Goal: Task Accomplishment & Management: Complete application form

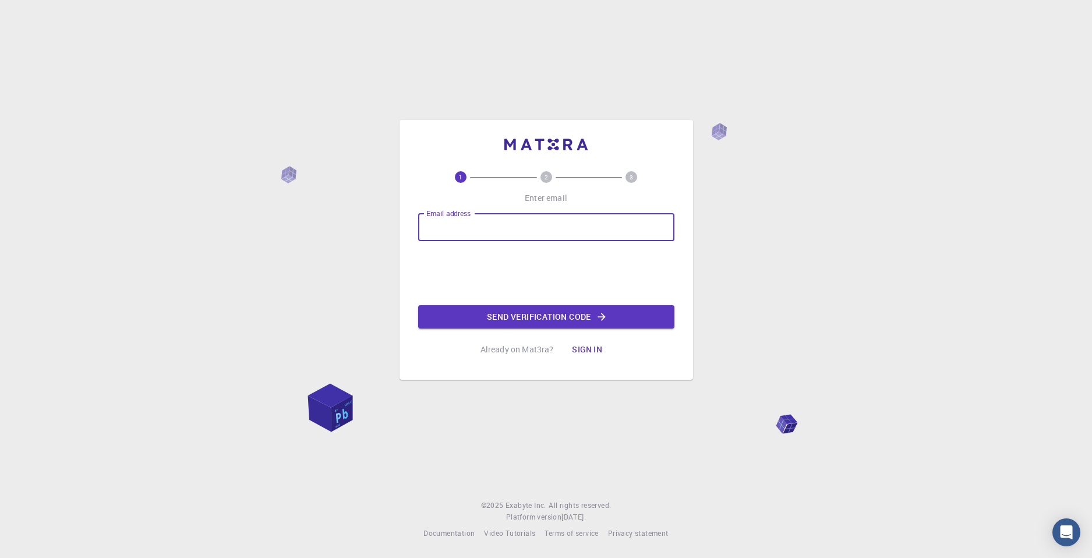
type input "[EMAIL_ADDRESS][DOMAIN_NAME]"
click at [471, 313] on button "Send verification code" at bounding box center [546, 316] width 256 height 23
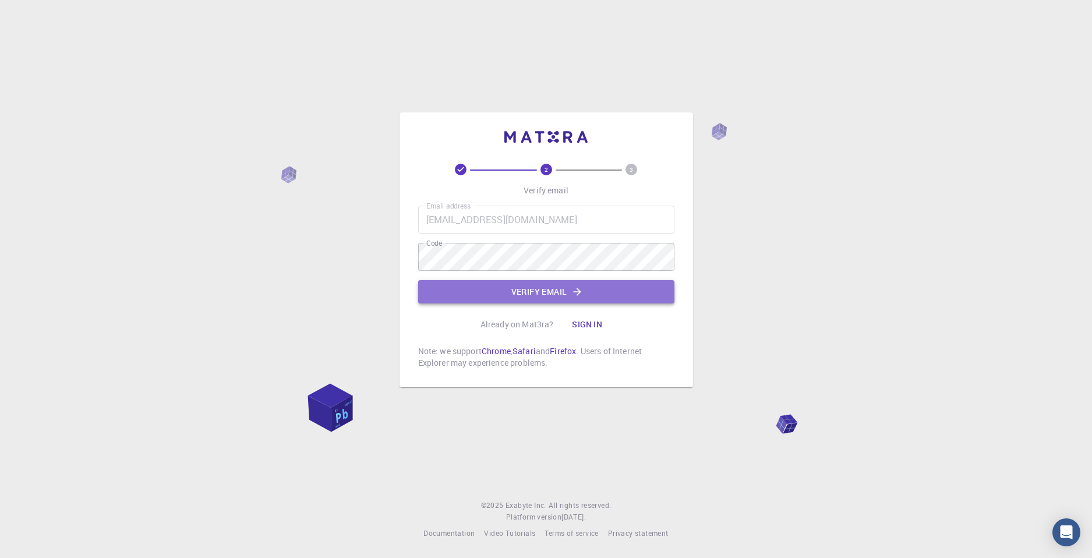
click at [527, 285] on button "Verify email" at bounding box center [546, 291] width 256 height 23
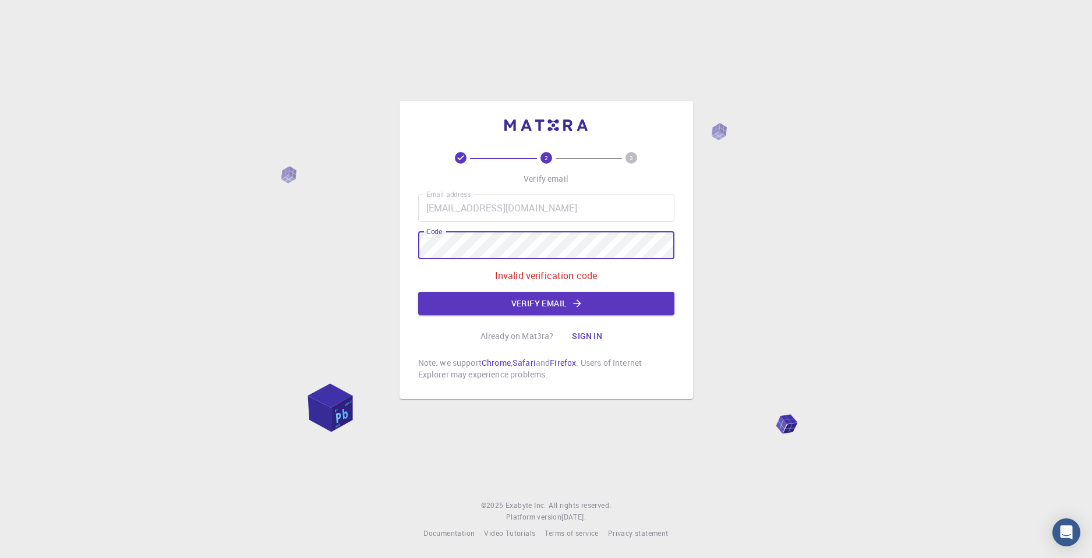
click at [415, 247] on div "2 3 Verify email Email address dagserates@gmail.com Email address Code Code Inv…" at bounding box center [547, 250] width 294 height 298
click at [401, 248] on div "2 3 Verify email Email address dagserates@gmail.com Email address Code Code Inv…" at bounding box center [547, 250] width 294 height 298
click at [599, 297] on button "Verify email" at bounding box center [546, 303] width 256 height 23
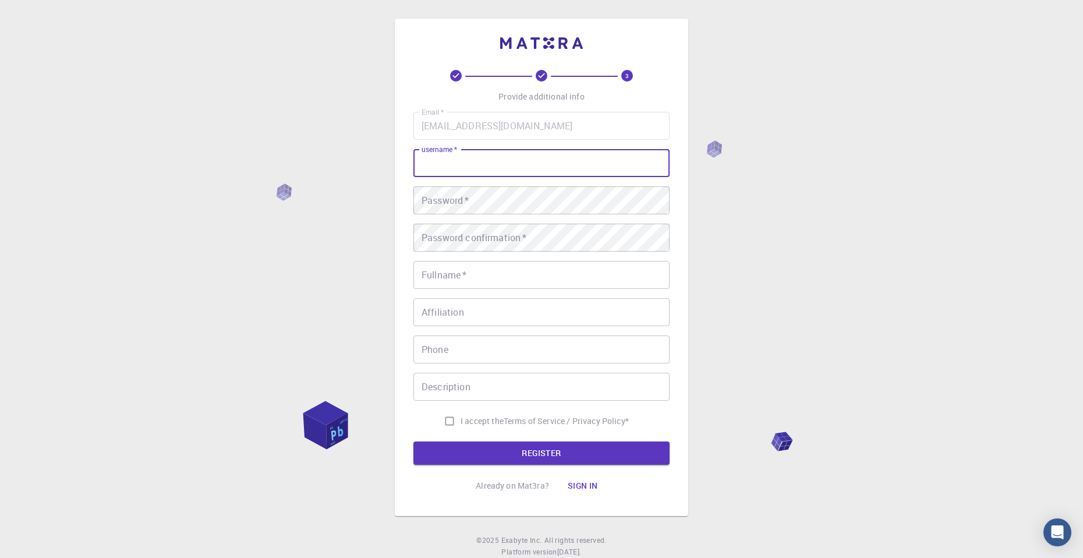
click at [527, 174] on input "username   *" at bounding box center [542, 163] width 256 height 28
type input "DagserAtesh"
click at [506, 291] on div "Email   * dagserates@gmail.com Email   * username   * DagserAtesh username   * …" at bounding box center [542, 272] width 256 height 320
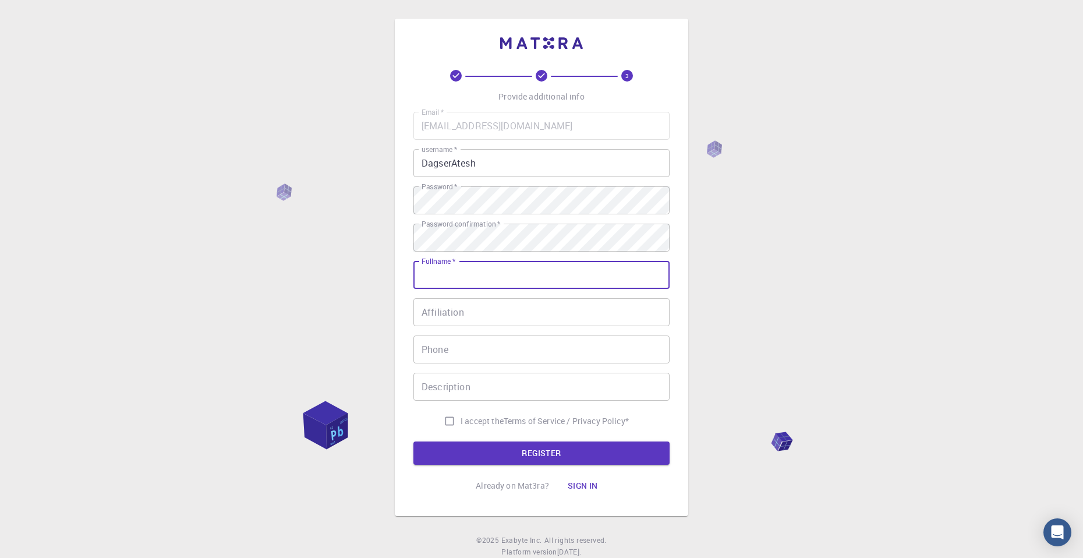
click at [508, 275] on input "Fullname   *" at bounding box center [542, 275] width 256 height 28
type input "Yumer-[PERSON_NAME]"
click at [497, 314] on input "Affiliation" at bounding box center [542, 312] width 256 height 28
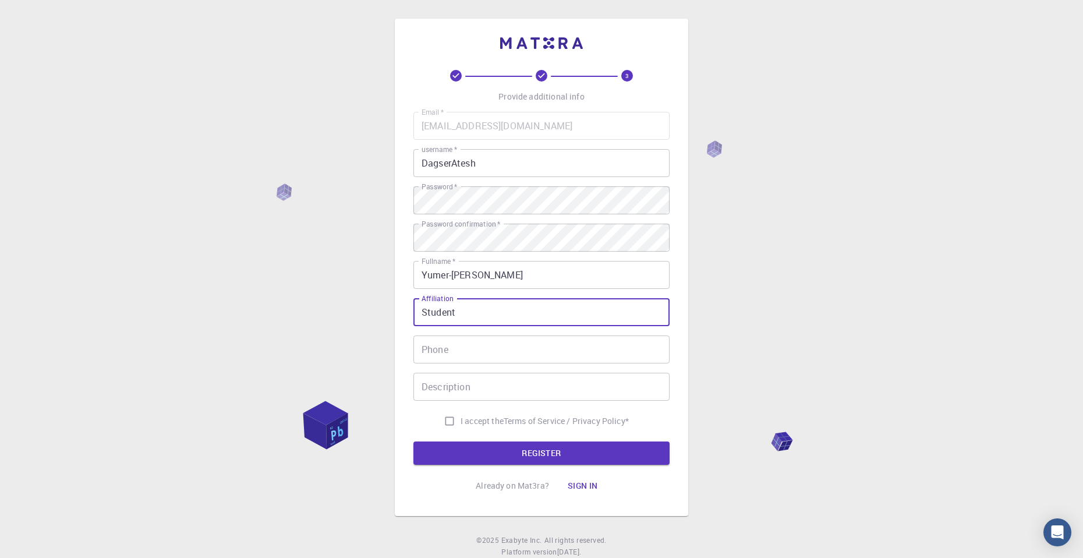
type input "Student"
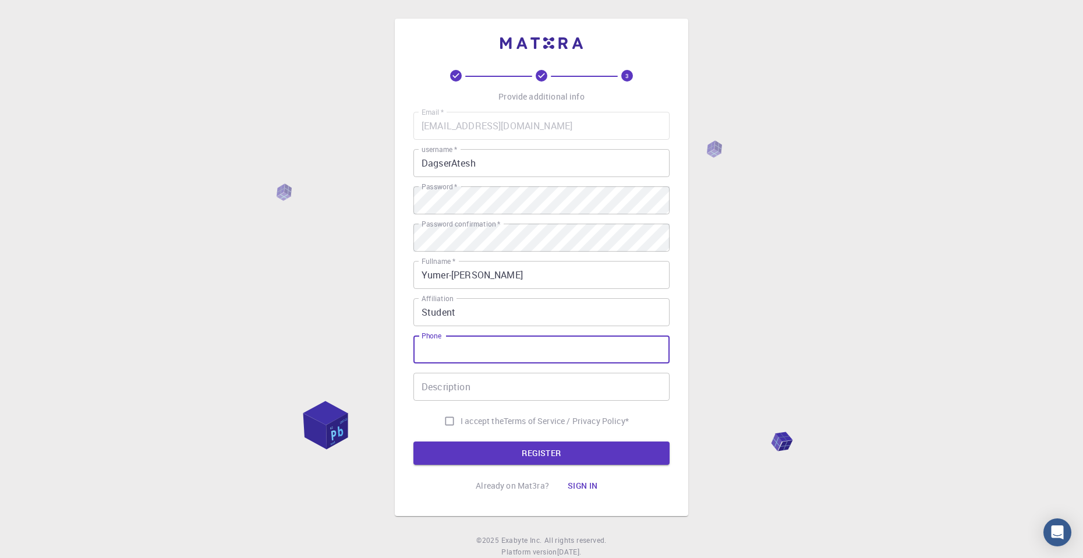
click at [457, 340] on input "Phone" at bounding box center [542, 349] width 256 height 28
click at [454, 351] on input "+90 5433548840" at bounding box center [542, 349] width 256 height 28
click at [475, 347] on input "+90 543 3548840" at bounding box center [542, 349] width 256 height 28
type input "+90 543 354 8840"
click at [488, 388] on input "Description" at bounding box center [542, 387] width 256 height 28
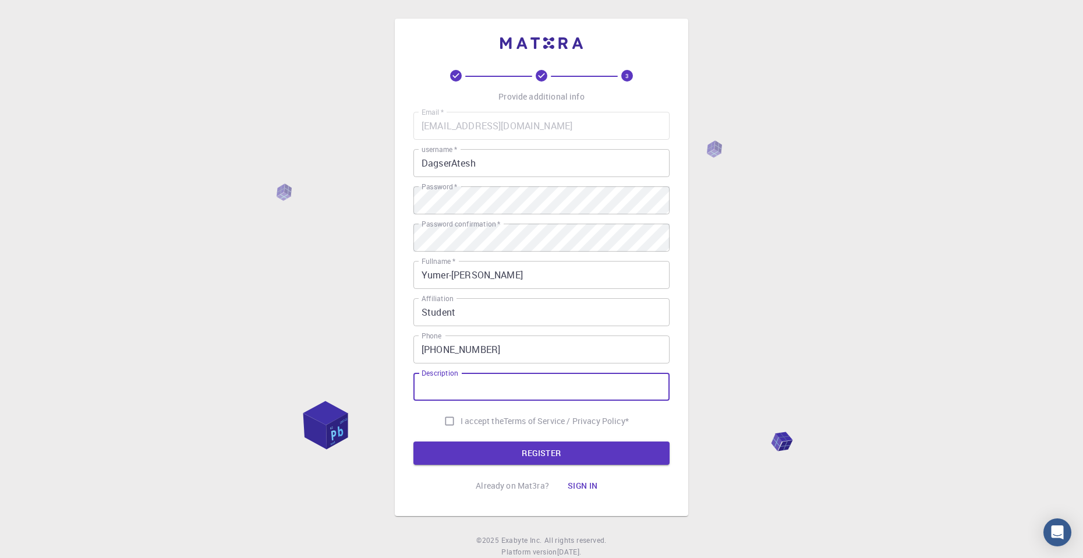
click at [452, 421] on input "I accept the Terms of Service / Privacy Policy *" at bounding box center [450, 421] width 22 height 22
checkbox input "true"
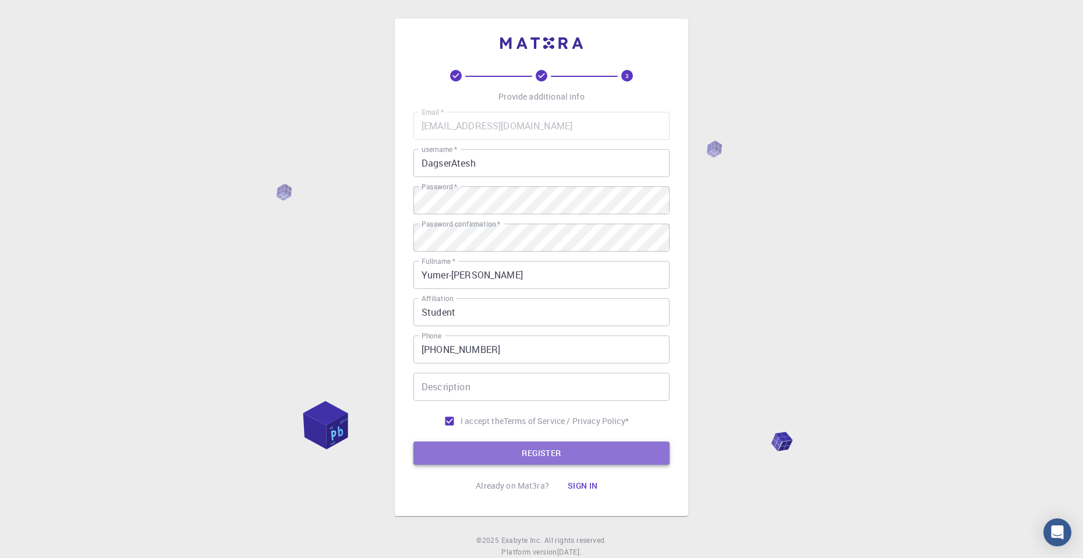
click at [574, 455] on button "REGISTER" at bounding box center [542, 452] width 256 height 23
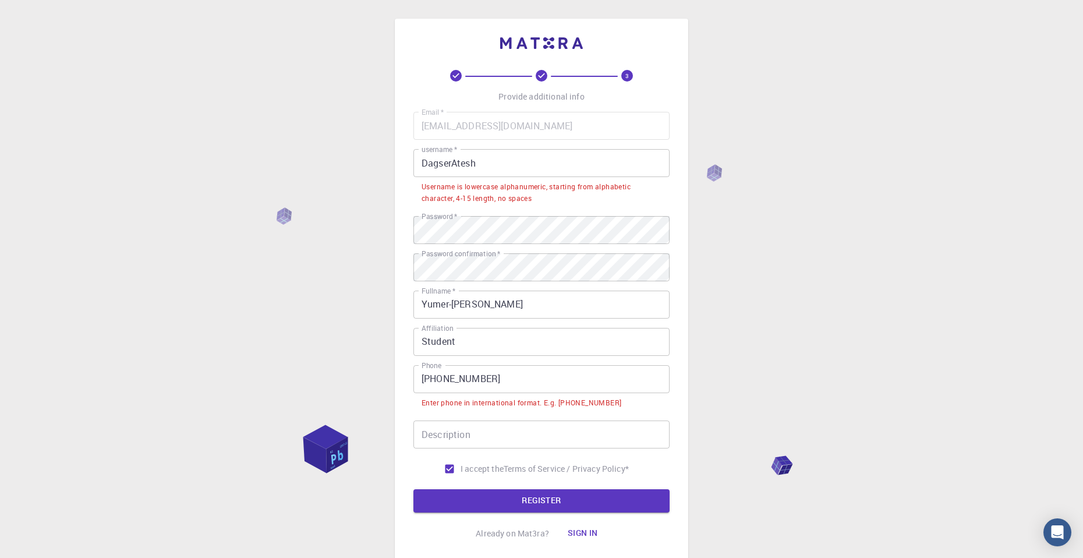
click at [442, 378] on input "+90 543 354 8840" at bounding box center [542, 379] width 256 height 28
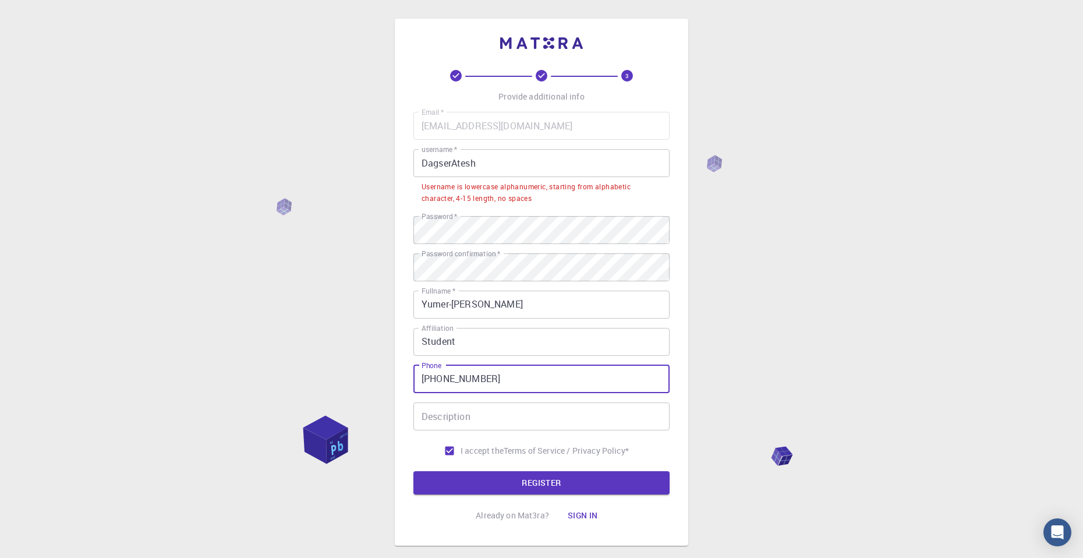
click at [455, 377] on input "+90543 354 8840" at bounding box center [542, 379] width 256 height 28
click at [471, 376] on input "+90543354 8840" at bounding box center [542, 379] width 256 height 28
type input "+905433548840"
click at [456, 161] on input "DagserAtesh" at bounding box center [542, 163] width 256 height 28
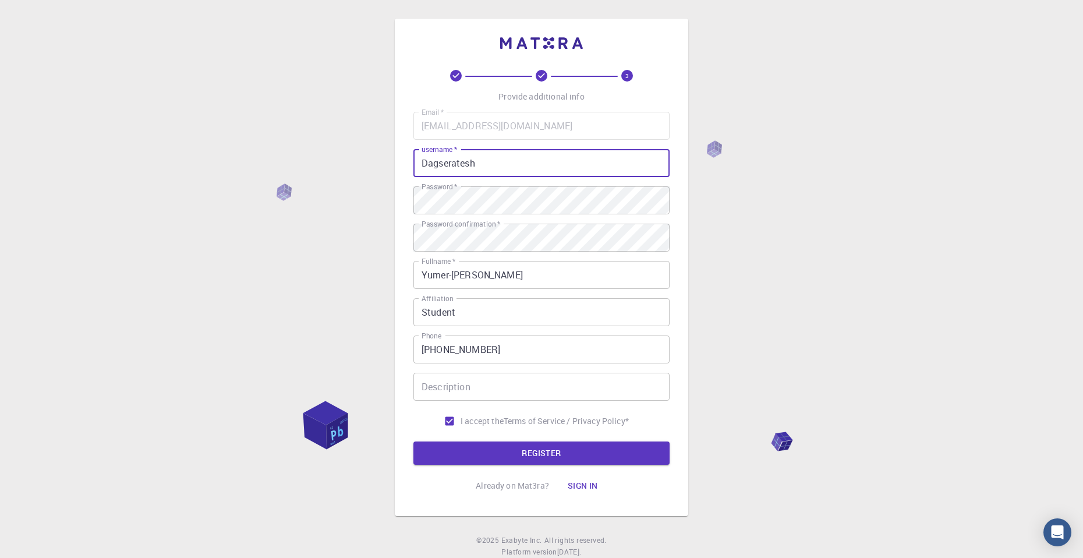
click at [427, 165] on input "Dagseratesh" at bounding box center [542, 163] width 256 height 28
type input "dagseratesh"
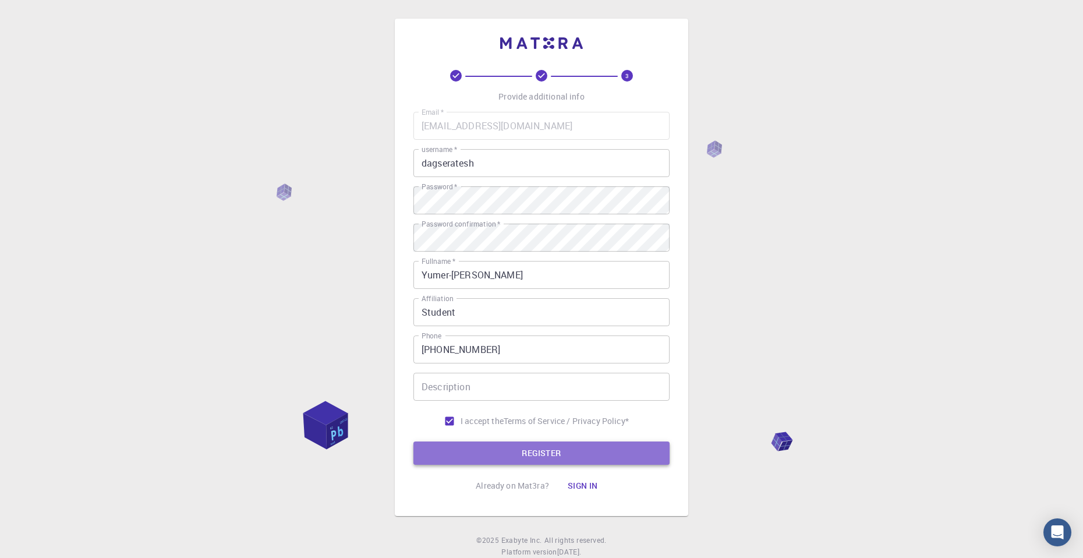
click at [567, 459] on button "REGISTER" at bounding box center [542, 452] width 256 height 23
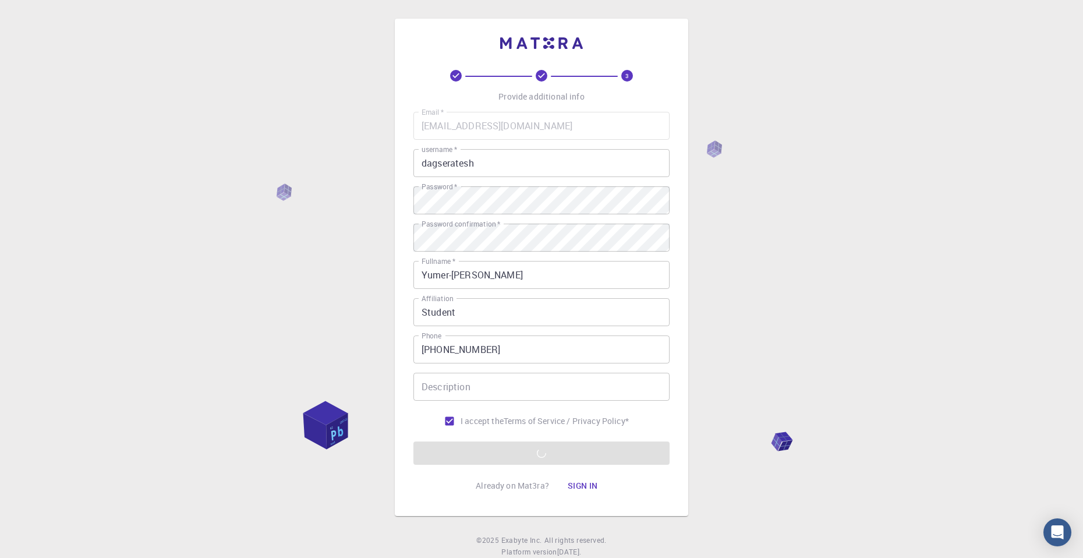
click at [1000, 156] on div "3 Provide additional info Email   * dagserates@gmail.com Email   * username   *…" at bounding box center [541, 296] width 1083 height 593
click at [522, 456] on form "Email   * dagserates@gmail.com Email   * username   * dagseratesh username   * …" at bounding box center [542, 288] width 256 height 353
click at [539, 453] on form "Email   * dagserates@gmail.com Email   * username   * dagseratesh username   * …" at bounding box center [542, 288] width 256 height 353
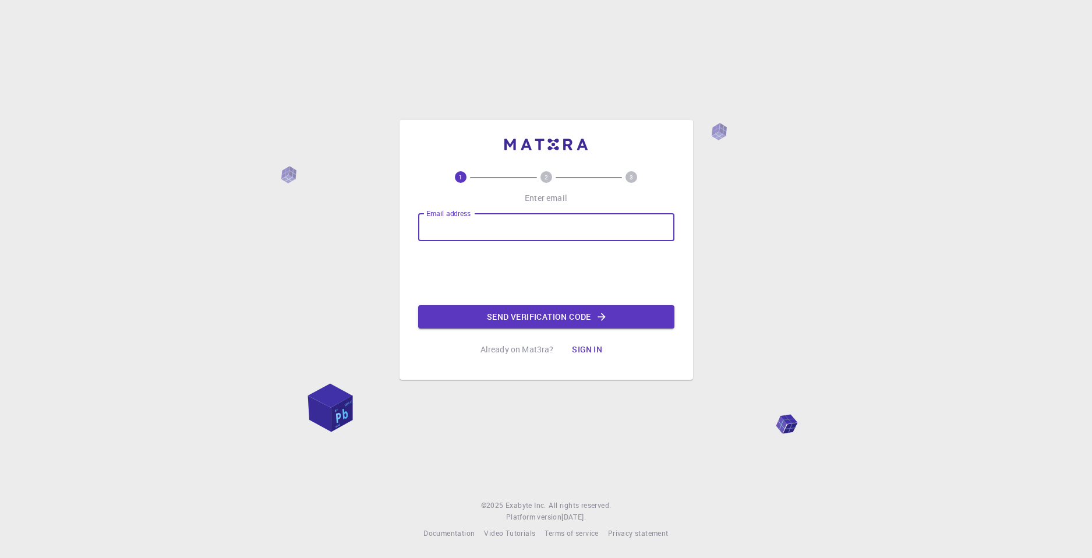
type input "[EMAIL_ADDRESS][DOMAIN_NAME]"
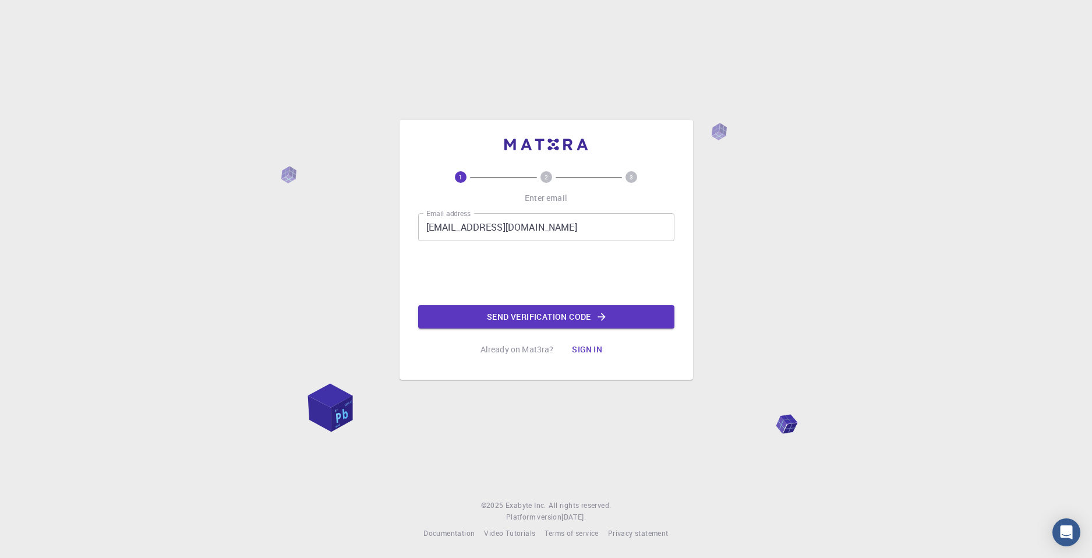
click at [749, 367] on div "1 2 3 Enter email Email address dagserates@gmail.com Email address Send verific…" at bounding box center [546, 279] width 1092 height 558
click at [544, 318] on button "Send verification code" at bounding box center [546, 316] width 256 height 23
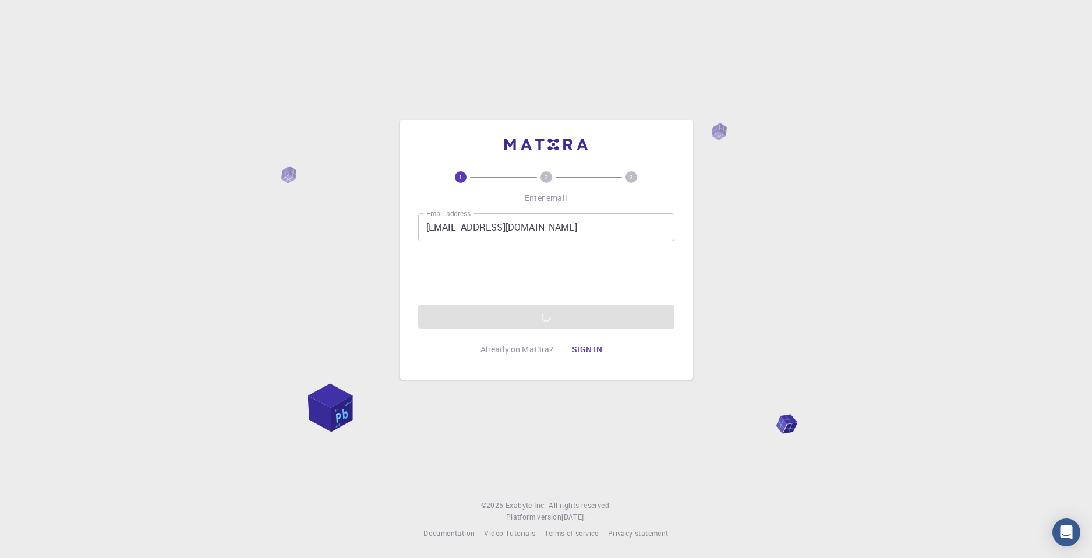
drag, startPoint x: 474, startPoint y: 40, endPoint x: 464, endPoint y: 8, distance: 34.1
click at [473, 37] on div "1 2 3 Enter email Email address dagserates@gmail.com Email address 0cAFcWeA4F2Y…" at bounding box center [546, 279] width 1092 height 558
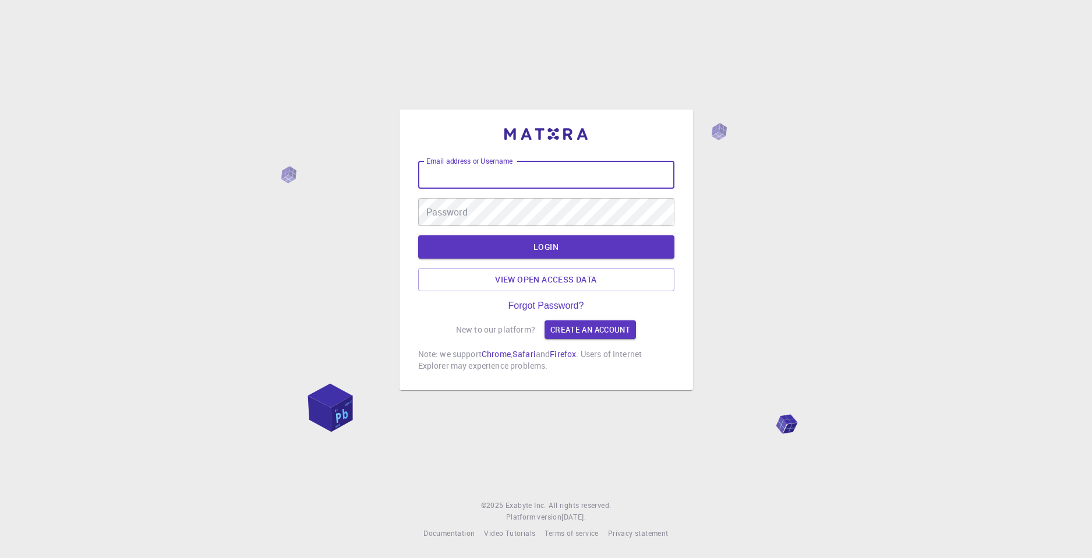
click at [556, 172] on input "Email address or Username" at bounding box center [546, 175] width 256 height 28
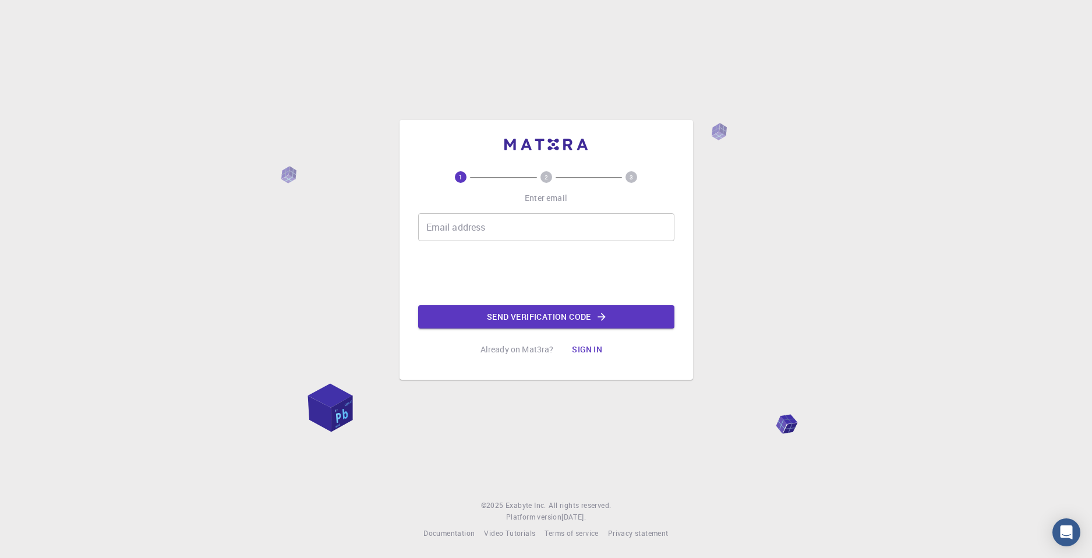
click at [511, 224] on input "Email address" at bounding box center [546, 227] width 256 height 28
type input "[EMAIL_ADDRESS][DOMAIN_NAME]"
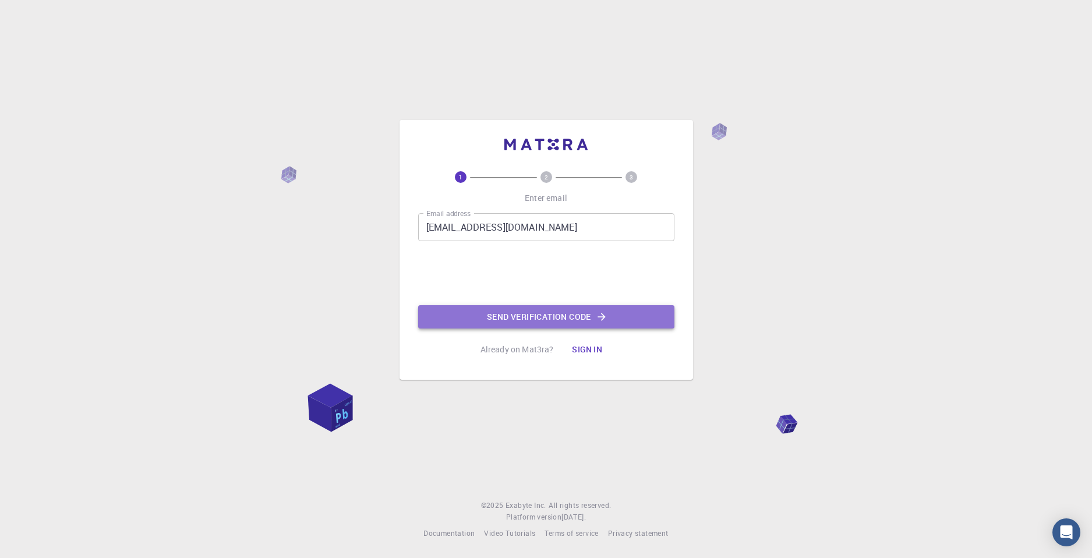
click at [483, 315] on button "Send verification code" at bounding box center [546, 316] width 256 height 23
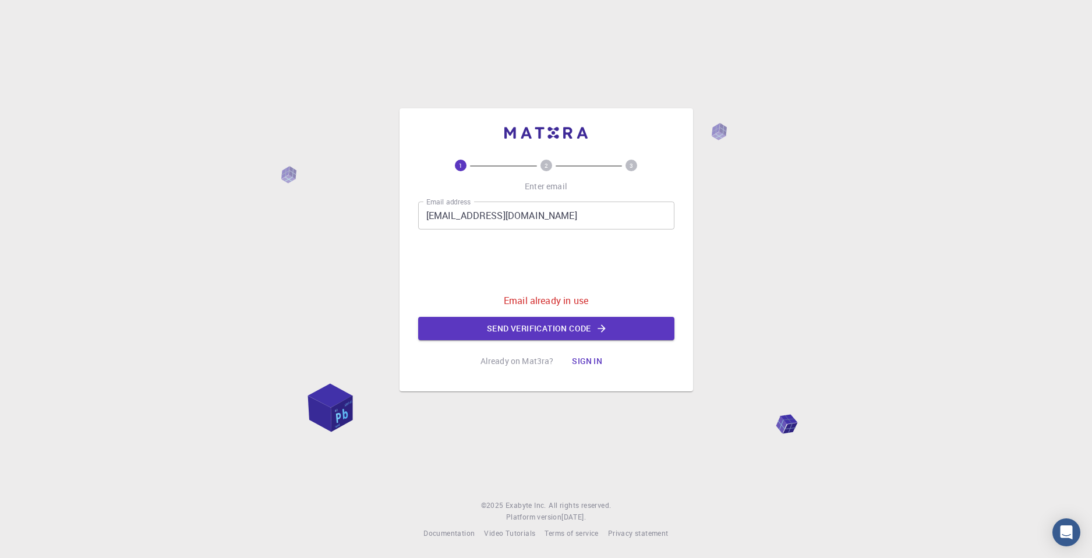
click at [580, 358] on button "Sign in" at bounding box center [587, 360] width 49 height 23
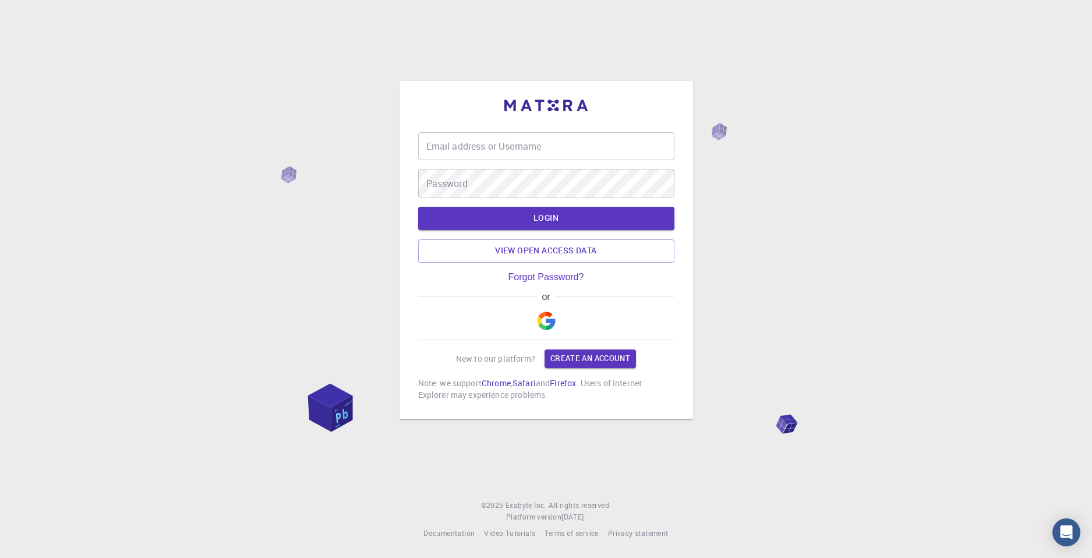
click at [501, 144] on input "Email address or Username" at bounding box center [546, 146] width 256 height 28
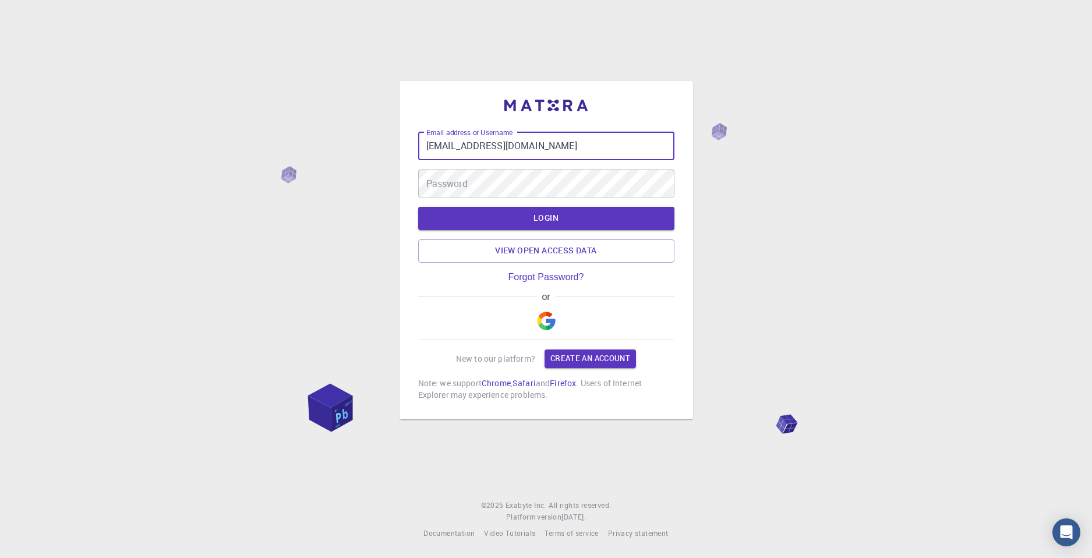
type input "dagserates@gmail.com"
click at [418, 207] on button "LOGIN" at bounding box center [546, 218] width 256 height 23
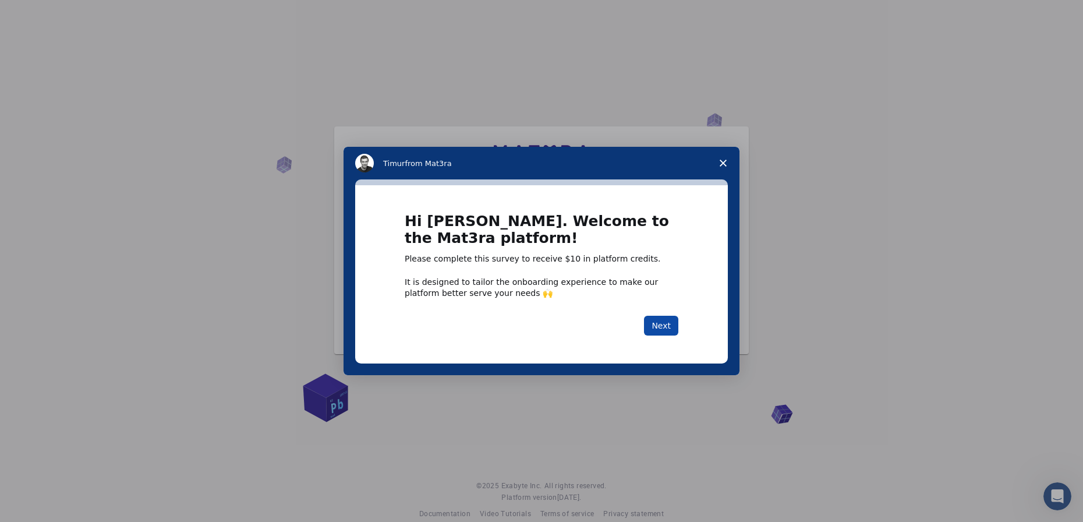
click at [662, 324] on button "Next" at bounding box center [661, 326] width 34 height 20
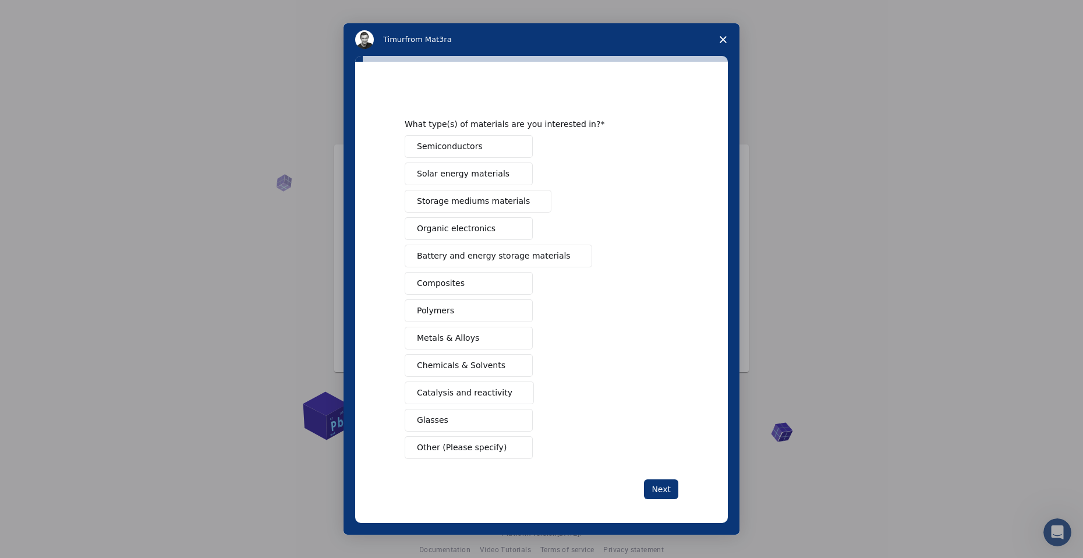
click at [455, 142] on span "Semiconductors" at bounding box center [450, 146] width 66 height 12
click at [496, 306] on button "Polymers" at bounding box center [469, 310] width 128 height 23
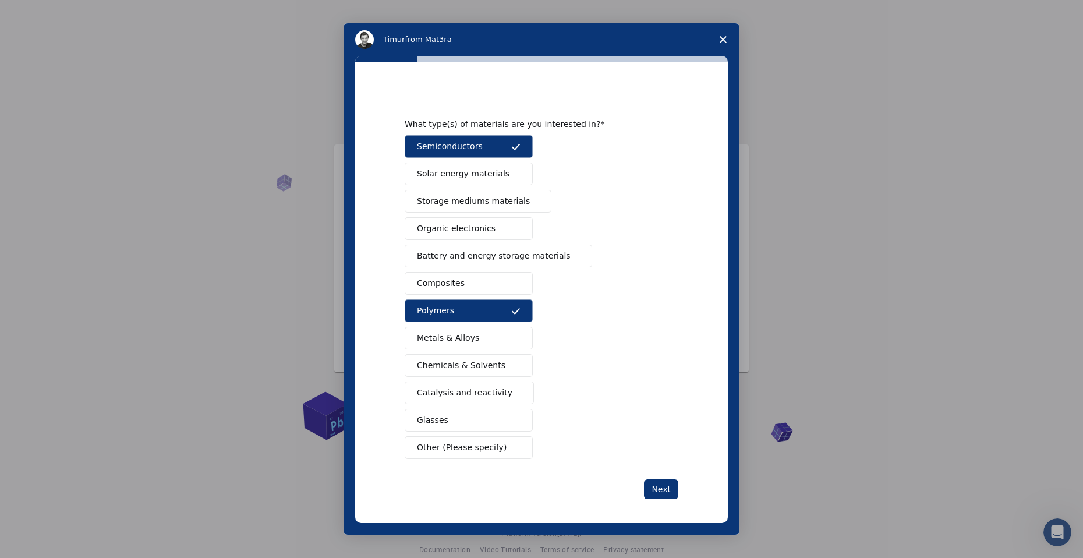
click at [482, 280] on button "Composites" at bounding box center [469, 283] width 128 height 23
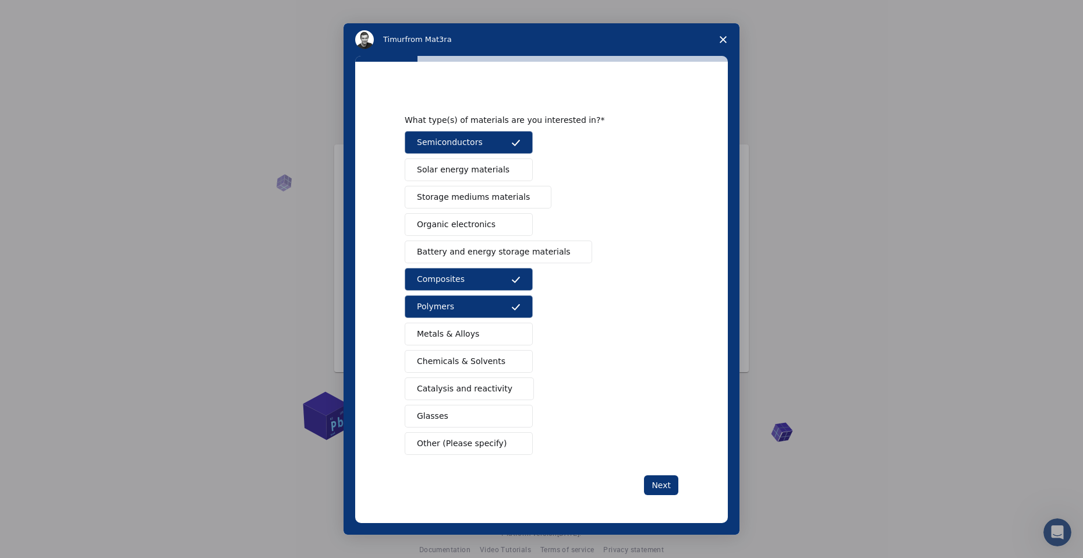
click at [502, 428] on div "Semiconductors Solar energy materials Storage mediums materials Organic electro…" at bounding box center [542, 293] width 274 height 324
click at [483, 420] on button "Glasses" at bounding box center [469, 416] width 128 height 23
click at [453, 277] on span "Composites" at bounding box center [441, 279] width 48 height 12
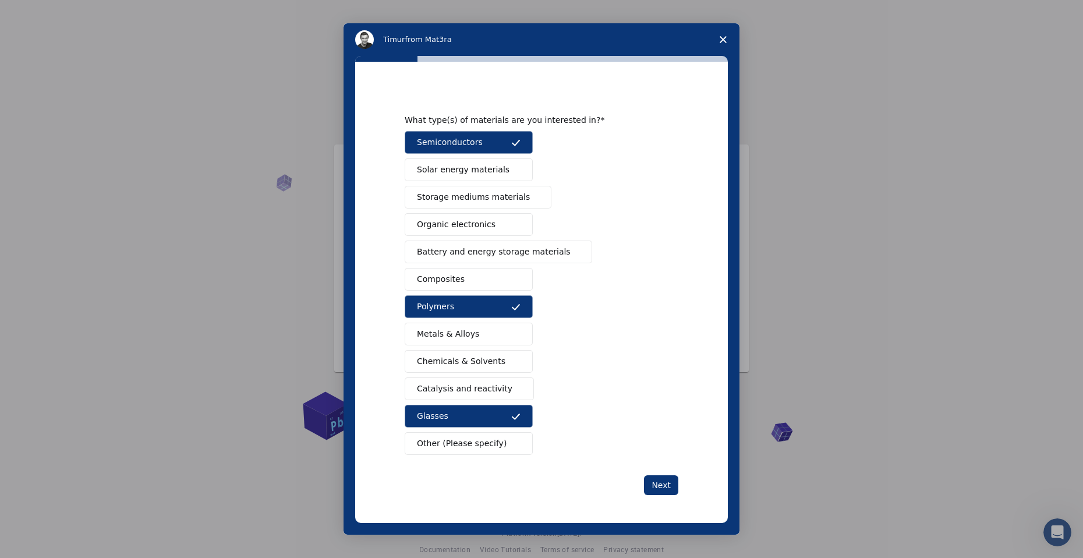
click at [482, 287] on button "Composites" at bounding box center [469, 279] width 128 height 23
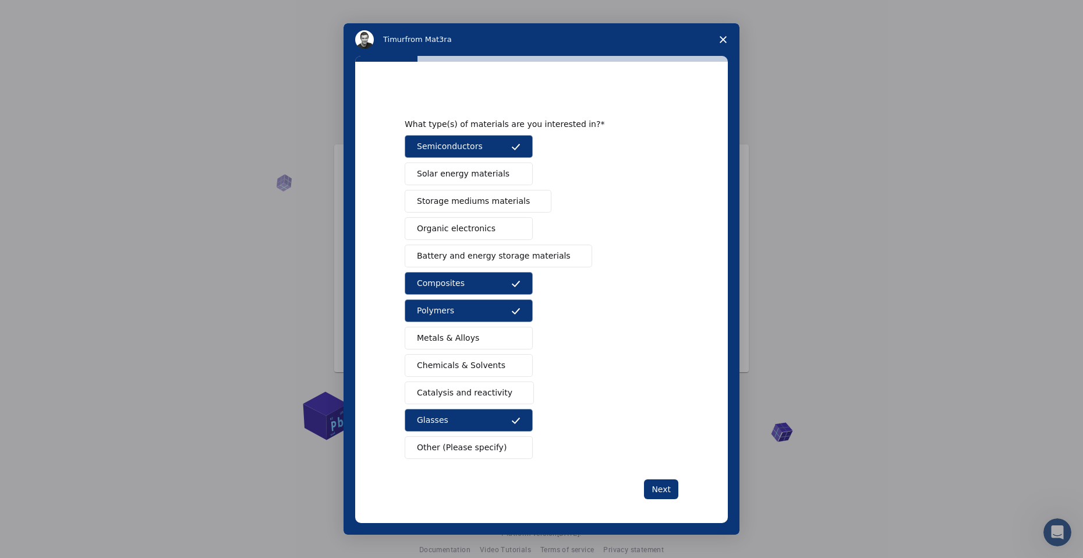
click at [553, 249] on button "Battery and energy storage materials" at bounding box center [499, 256] width 188 height 23
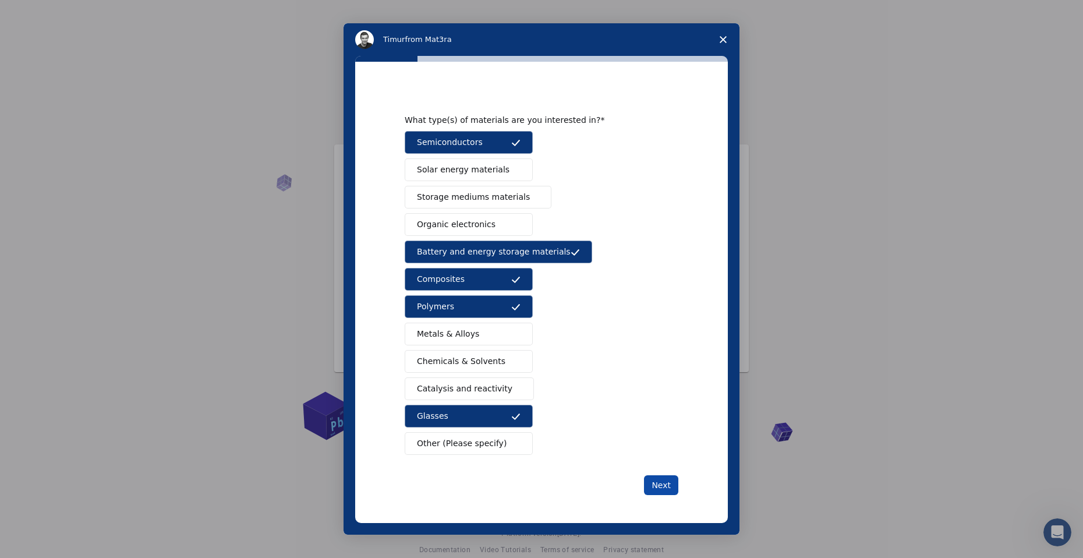
click at [661, 484] on button "Next" at bounding box center [661, 485] width 34 height 20
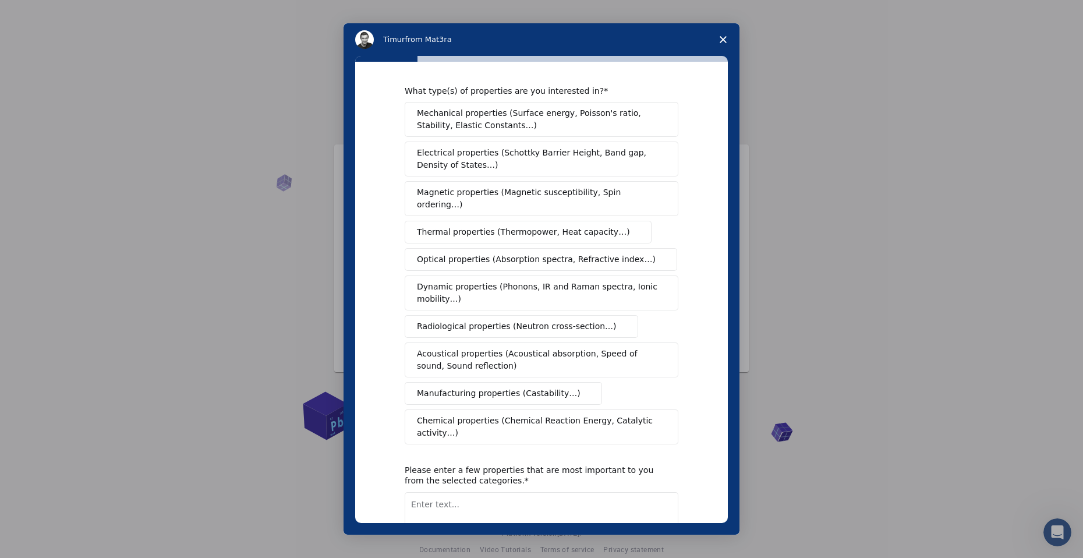
click at [480, 127] on span "Mechanical properties (Surface energy, Poisson's ratio, Stability, Elastic Cons…" at bounding box center [538, 119] width 243 height 24
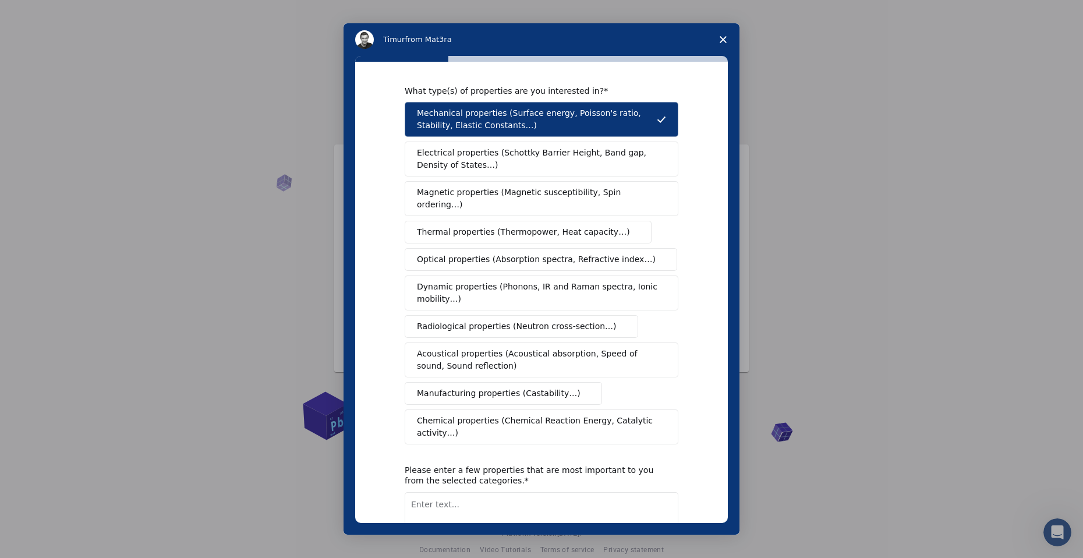
click at [490, 164] on span "Electrical properties (Schottky Barrier Height, Band gap, Density of States…)" at bounding box center [538, 159] width 242 height 24
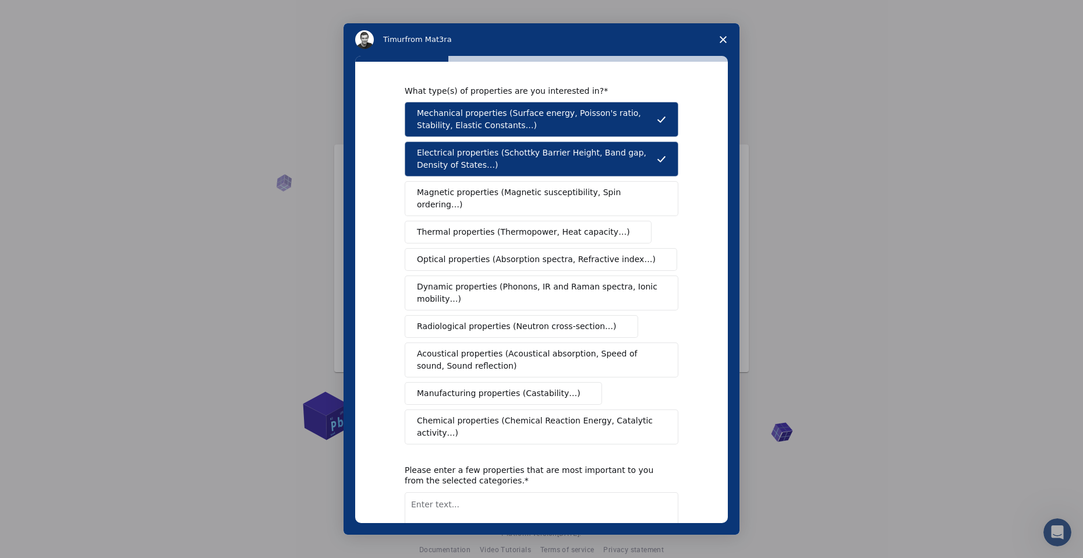
click at [485, 195] on span "Magnetic properties (Magnetic susceptibility, Spin ordering…)" at bounding box center [537, 198] width 241 height 24
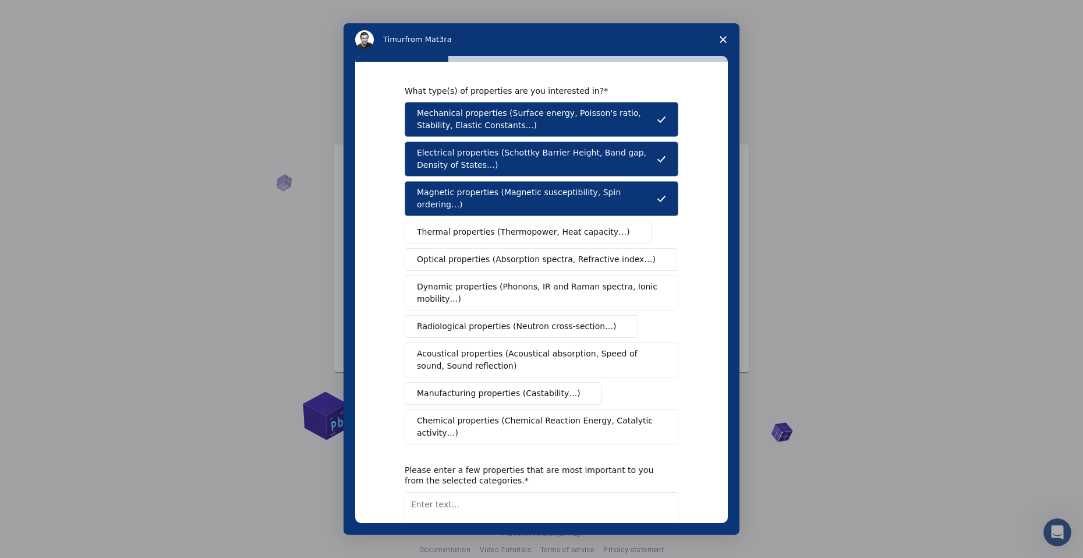
click at [476, 226] on span "Thermal properties (Thermopower, Heat capacity…)" at bounding box center [523, 232] width 213 height 12
click at [465, 253] on span "Optical properties (Absorption spectra, Refractive index…)" at bounding box center [536, 259] width 239 height 12
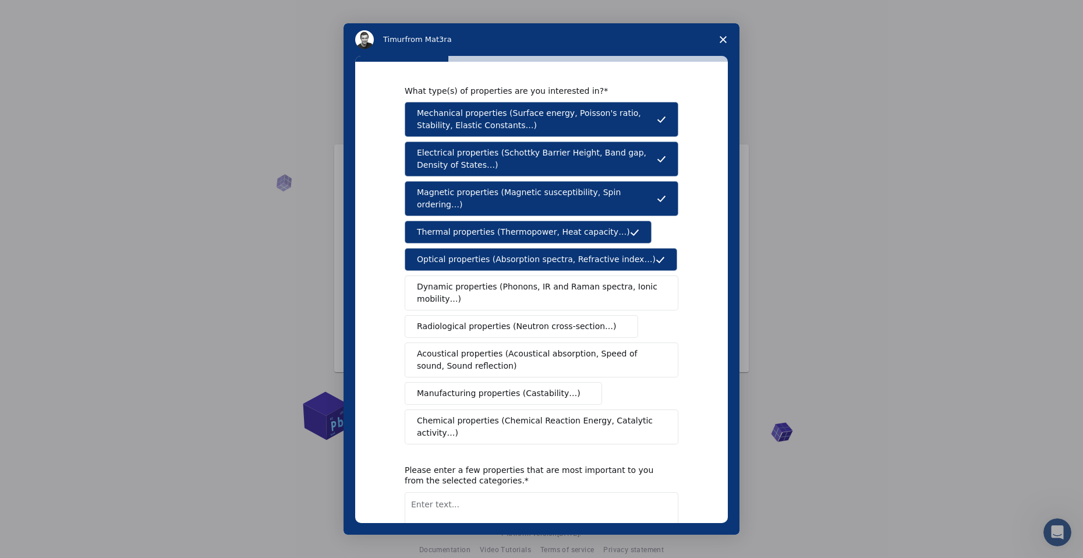
click at [471, 281] on span "Dynamic properties (Phonons, IR and Raman spectra, Ionic mobility…)" at bounding box center [538, 293] width 242 height 24
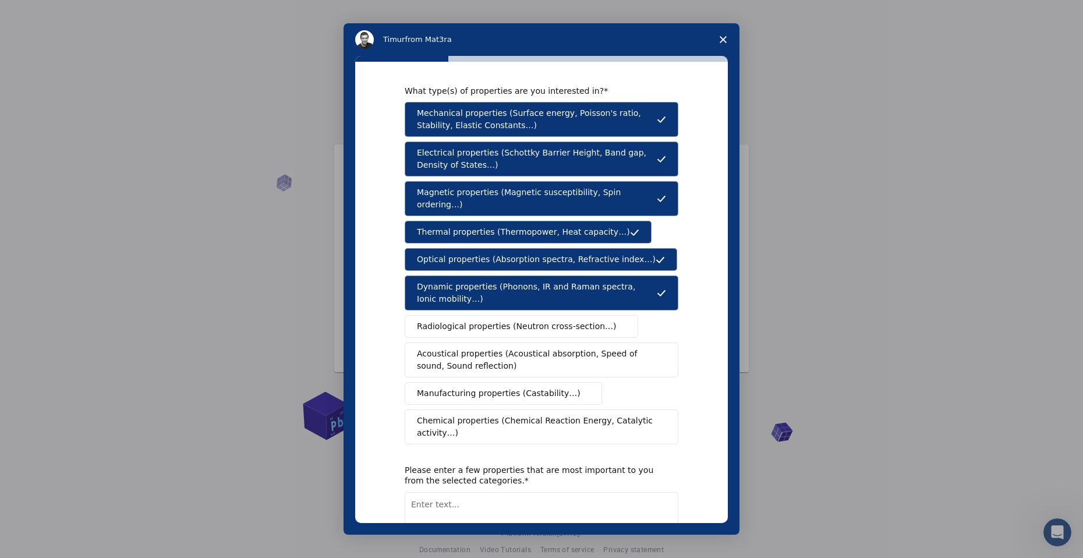
click at [480, 320] on span "Radiological properties (Neutron cross-section…)" at bounding box center [517, 326] width 200 height 12
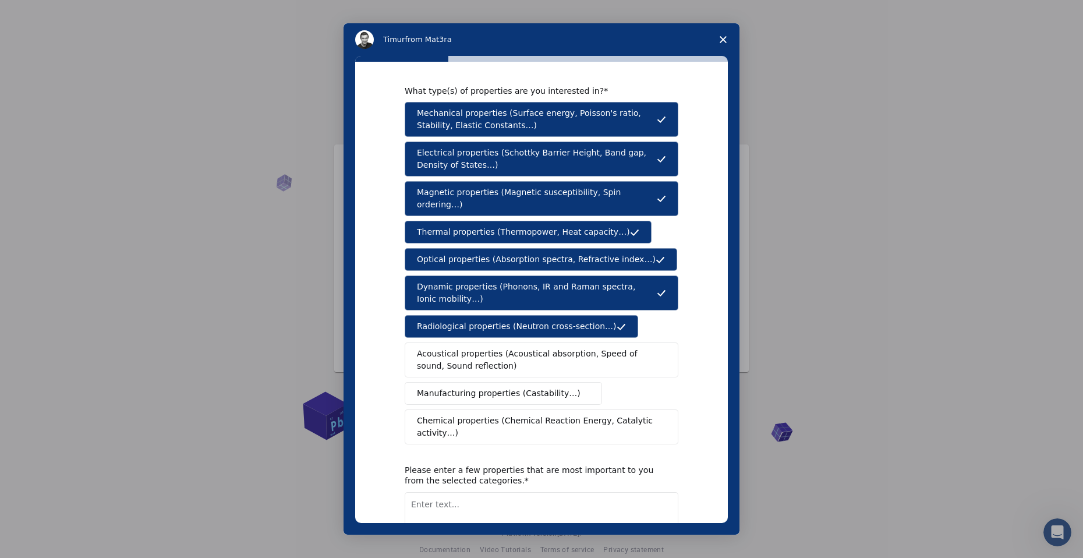
click at [486, 322] on button "Radiological properties (Neutron cross-section…)" at bounding box center [522, 326] width 234 height 23
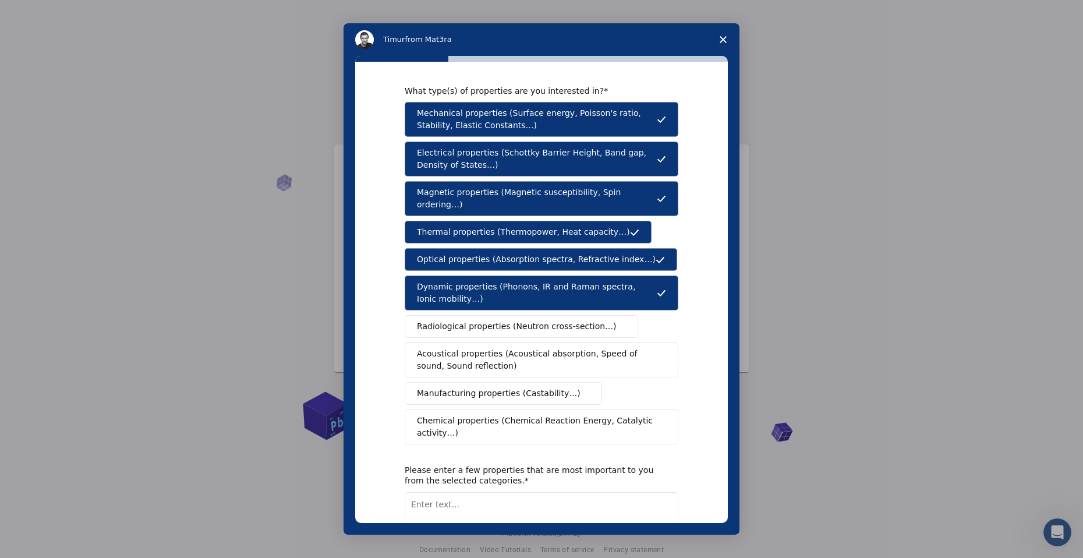
click at [473, 320] on span "Radiological properties (Neutron cross-section…)" at bounding box center [517, 326] width 200 height 12
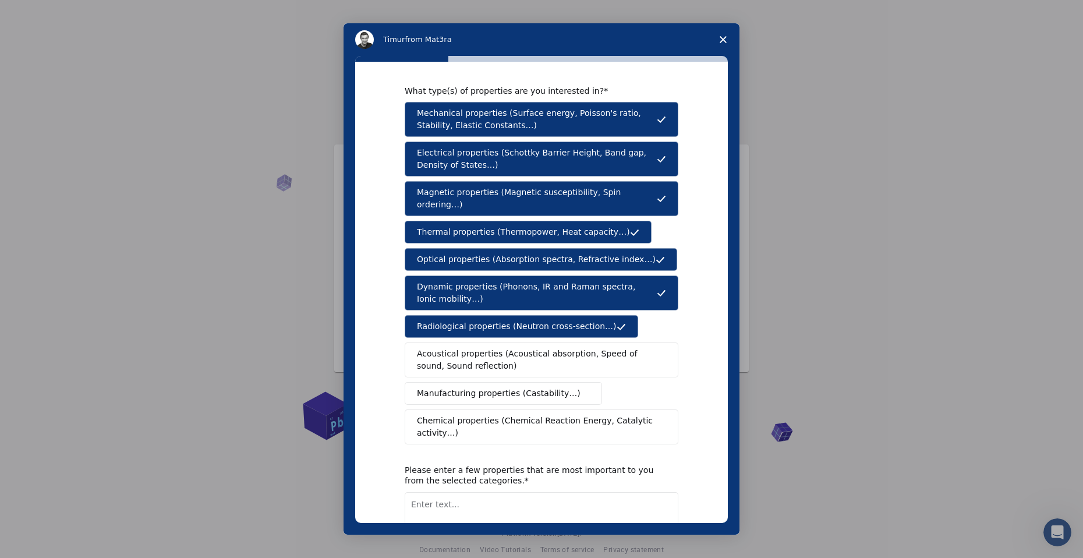
click at [480, 348] on span "Acoustical properties (Acoustical absorption, Speed of sound, Sound reflection)" at bounding box center [538, 360] width 242 height 24
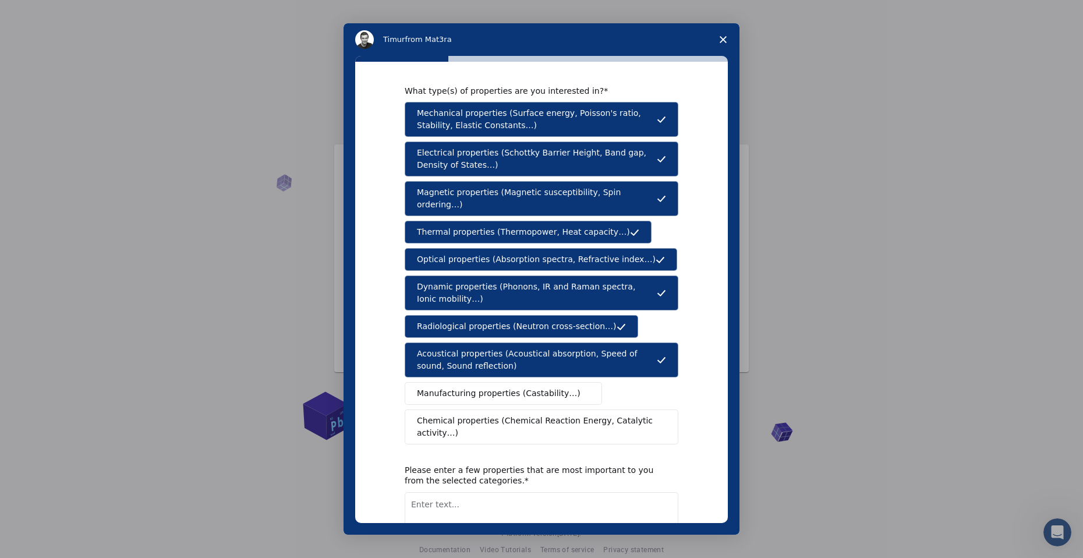
click at [499, 387] on span "Manufacturing properties (Castability…)" at bounding box center [499, 393] width 164 height 12
click at [496, 415] on span "Chemical properties (Chemical Reaction Energy, Catalytic activity…)" at bounding box center [537, 427] width 241 height 24
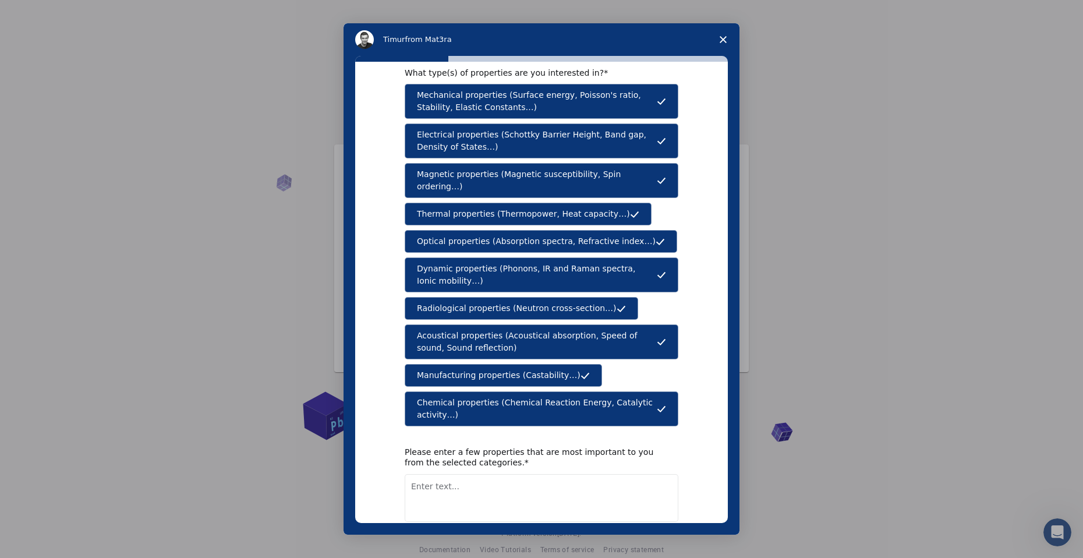
scroll to position [65, 0]
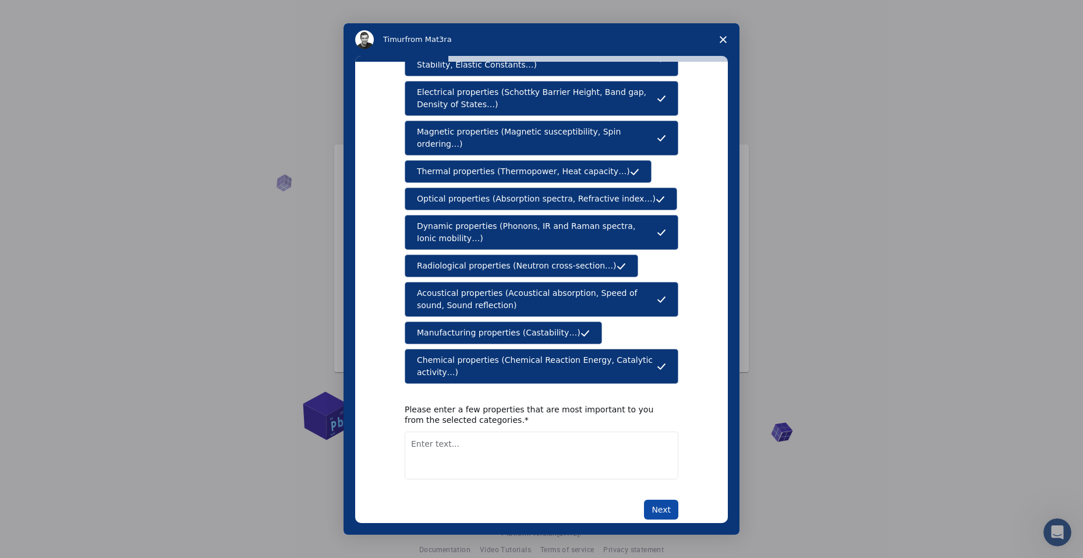
click at [661, 500] on button "Next" at bounding box center [661, 510] width 34 height 20
click at [464, 354] on span "Chemical properties (Chemical Reaction Energy, Catalytic activity…)" at bounding box center [537, 366] width 240 height 24
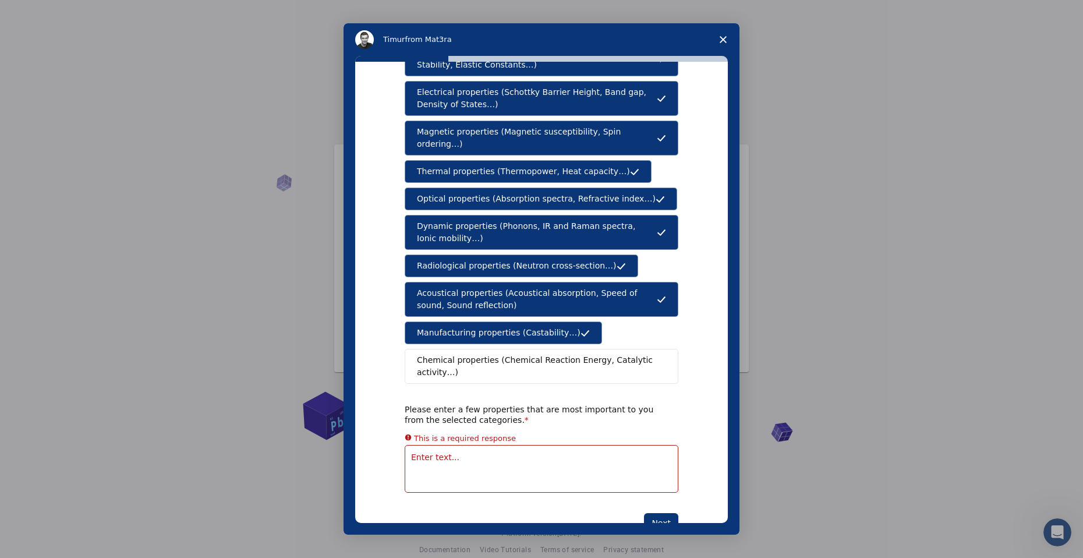
click at [461, 328] on button "Manufacturing properties (Castability…)" at bounding box center [503, 332] width 197 height 23
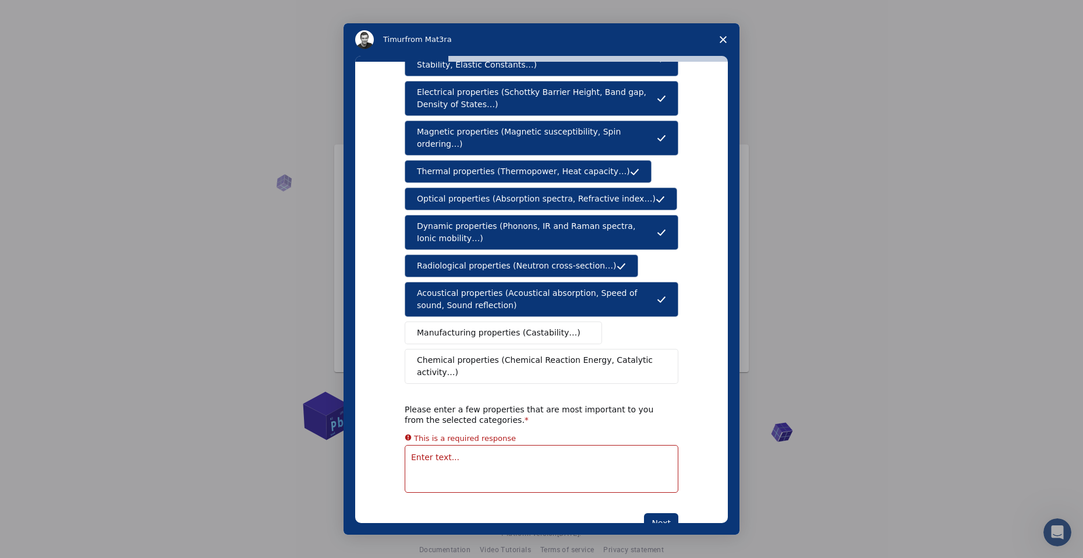
click at [457, 288] on span "Acoustical properties (Acoustical absorption, Speed of sound, Sound reflection)" at bounding box center [537, 299] width 240 height 24
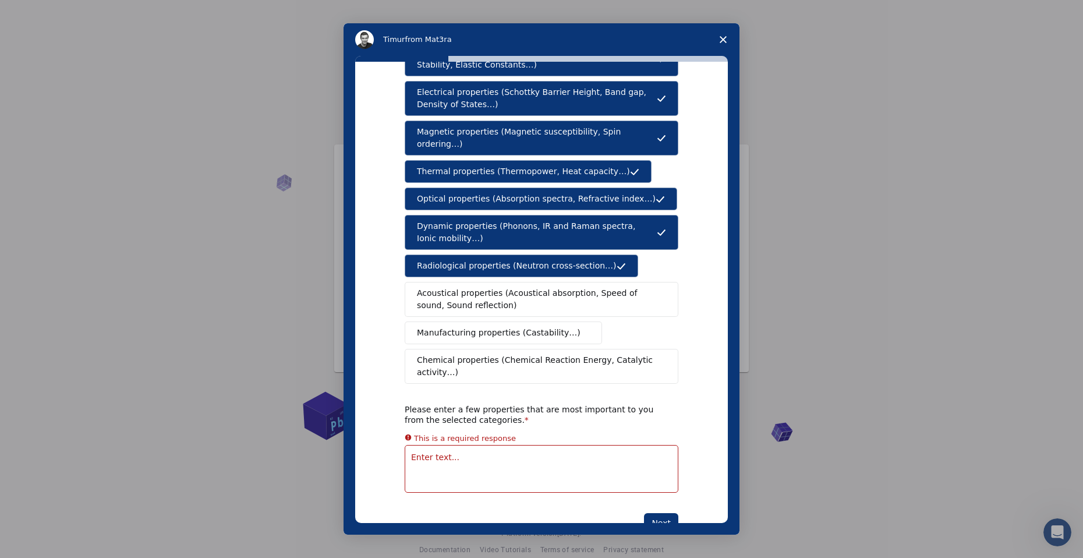
click at [453, 260] on span "Radiological properties (Neutron cross-section…)" at bounding box center [517, 266] width 200 height 12
click at [449, 220] on span "Dynamic properties (Phonons, IR and Raman spectra, Ionic mobility…)" at bounding box center [537, 232] width 240 height 24
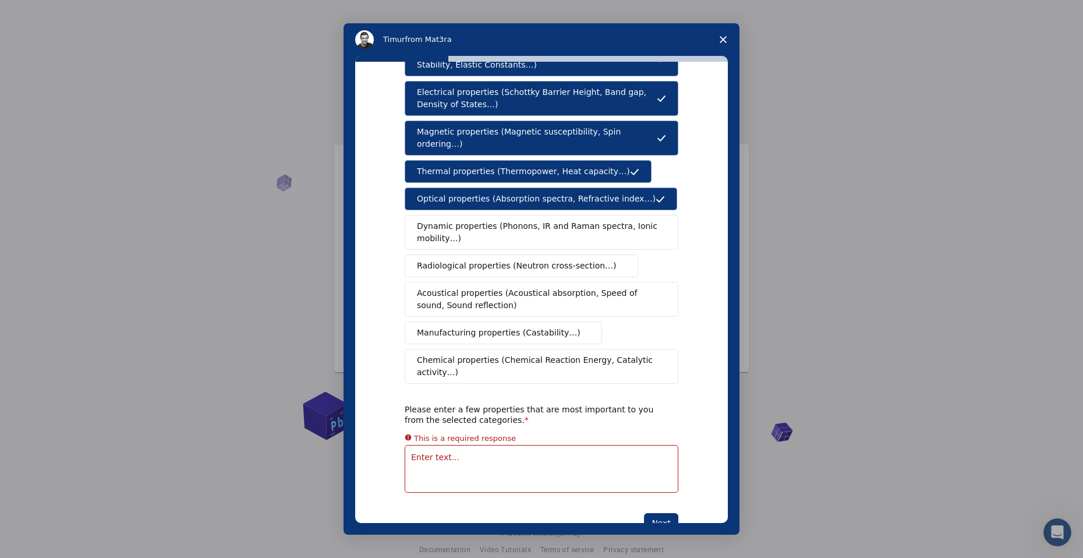
click at [453, 194] on button "Optical properties (Absorption spectra, Refractive index…)" at bounding box center [541, 199] width 273 height 23
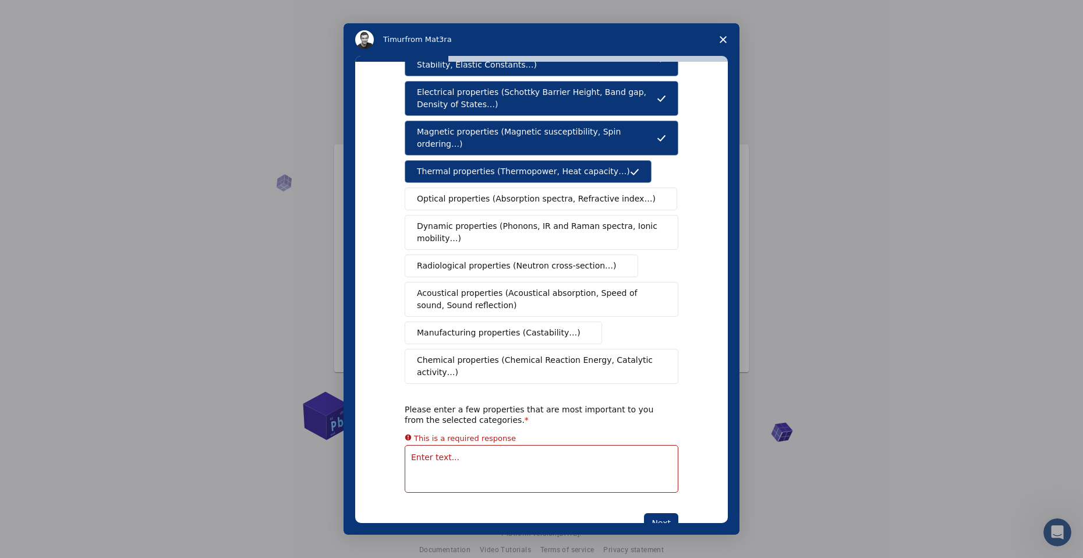
click at [459, 165] on span "Thermal properties (Thermopower, Heat capacity…)" at bounding box center [523, 171] width 213 height 12
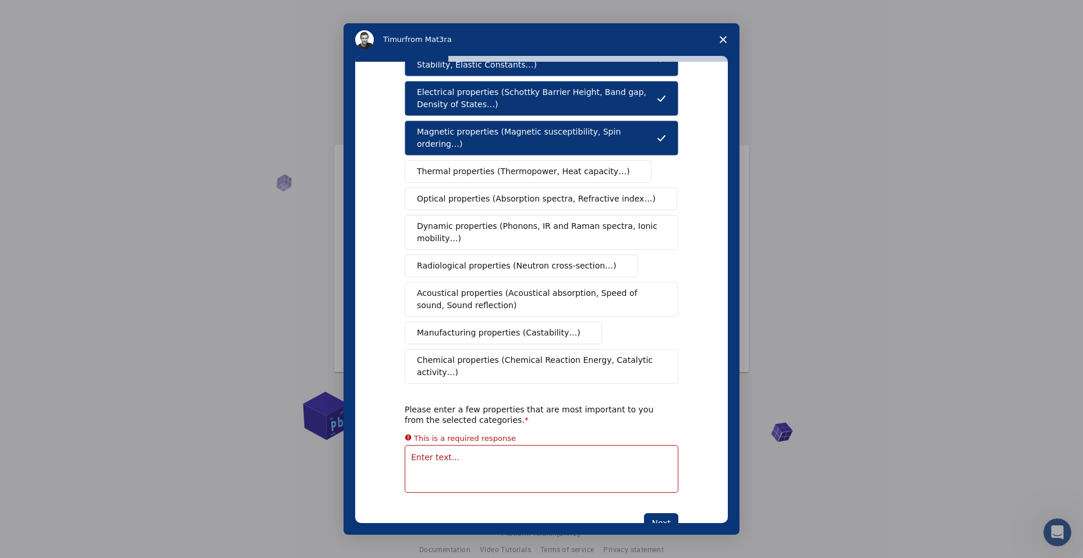
click at [459, 165] on span "Thermal properties (Thermopower, Heat capacity…)" at bounding box center [523, 171] width 213 height 12
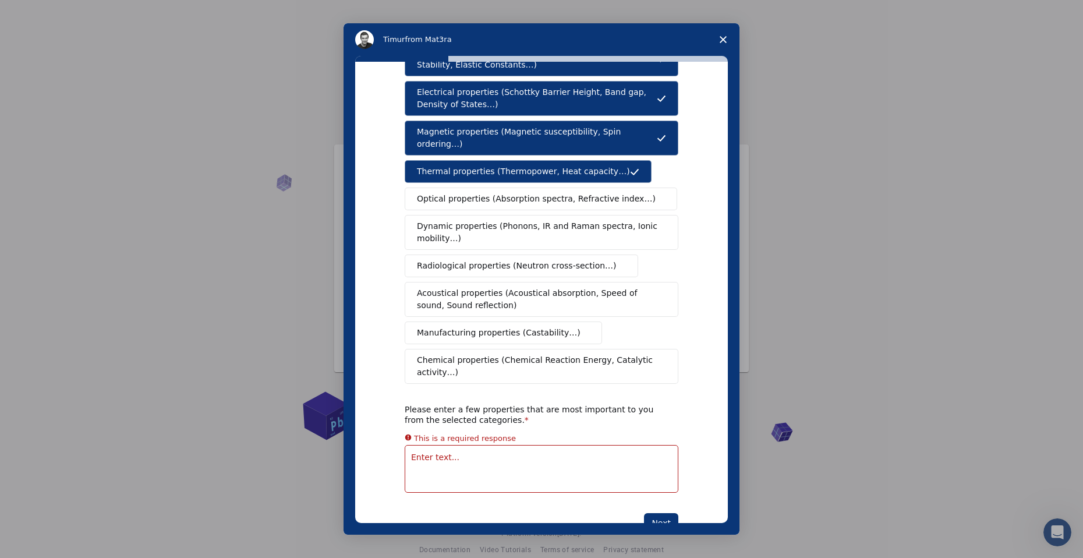
click at [464, 196] on button "Optical properties (Absorption spectra, Refractive index…)" at bounding box center [541, 199] width 273 height 23
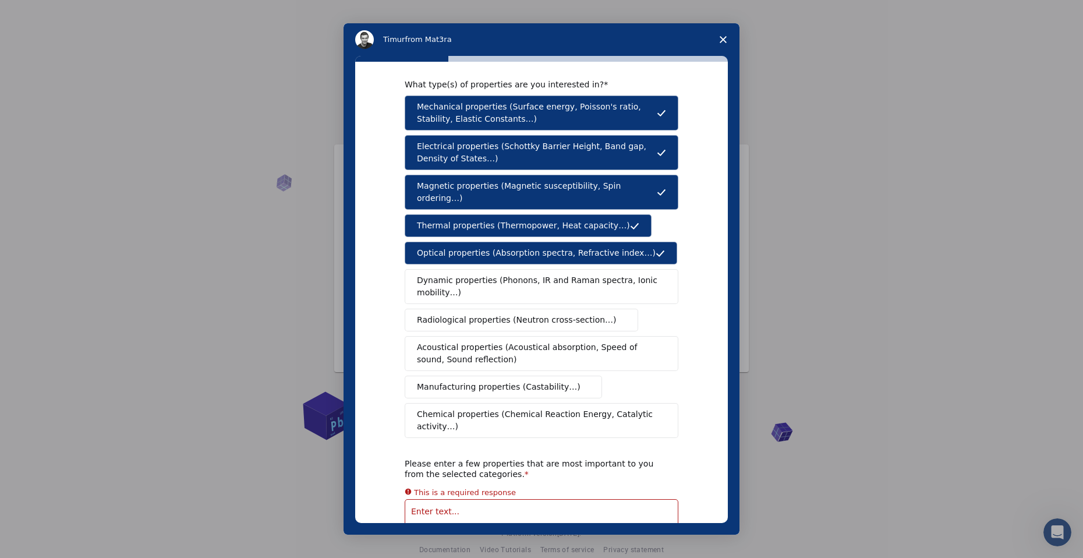
scroll to position [6, 0]
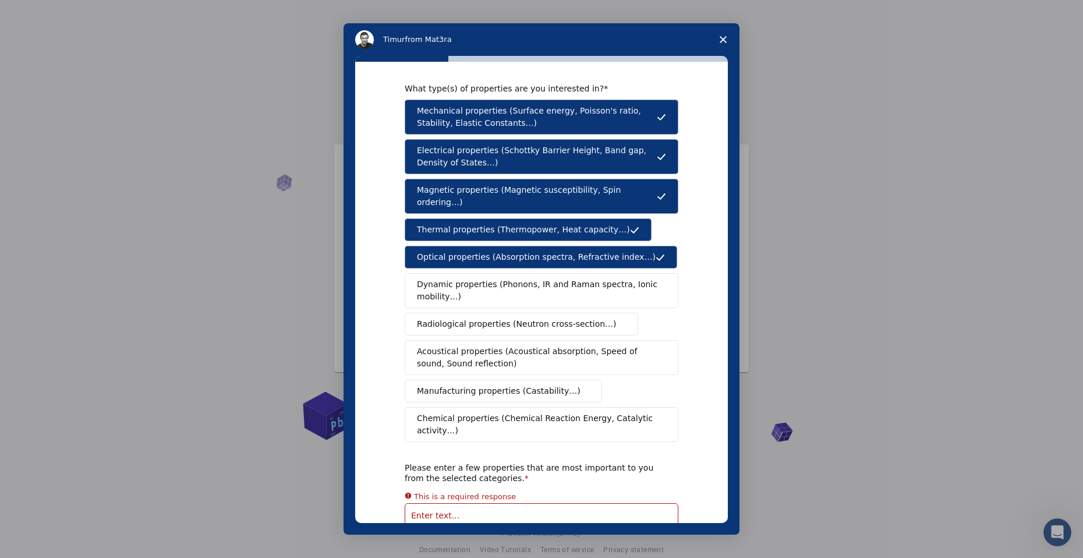
click at [485, 351] on span "Acoustical properties (Acoustical absorption, Speed of sound, Sound reflection)" at bounding box center [538, 357] width 242 height 24
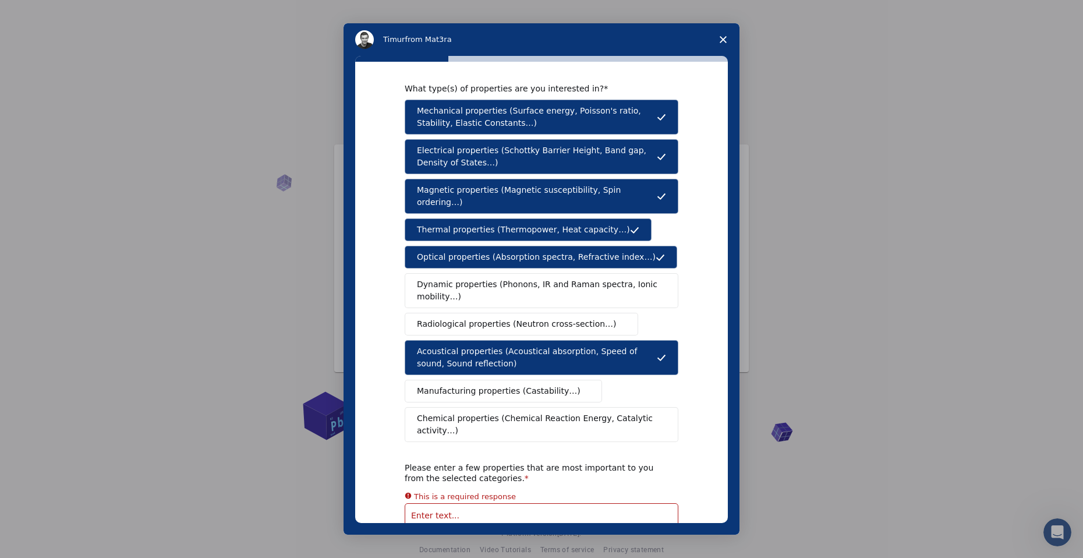
click at [529, 385] on span "Manufacturing properties (Castability…)" at bounding box center [499, 391] width 164 height 12
click at [553, 412] on span "Chemical properties (Chemical Reaction Energy, Catalytic activity…)" at bounding box center [537, 424] width 241 height 24
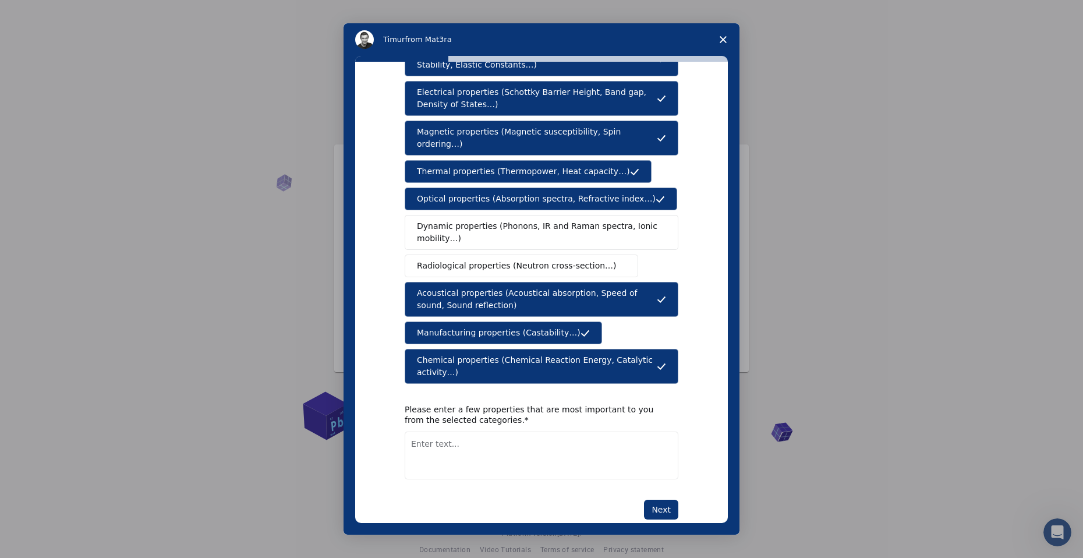
click at [493, 432] on textarea "Enter text..." at bounding box center [542, 456] width 274 height 48
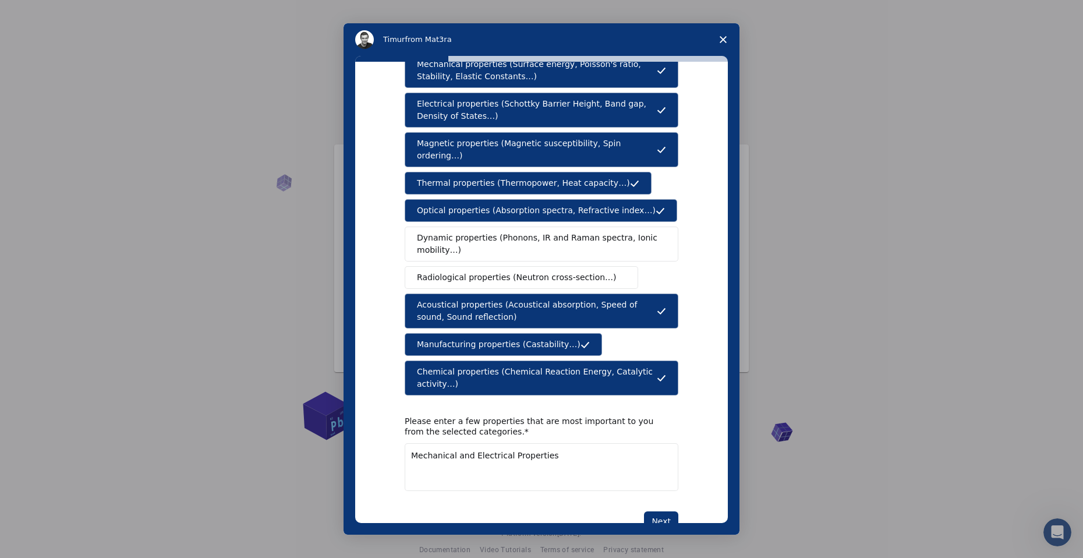
scroll to position [65, 0]
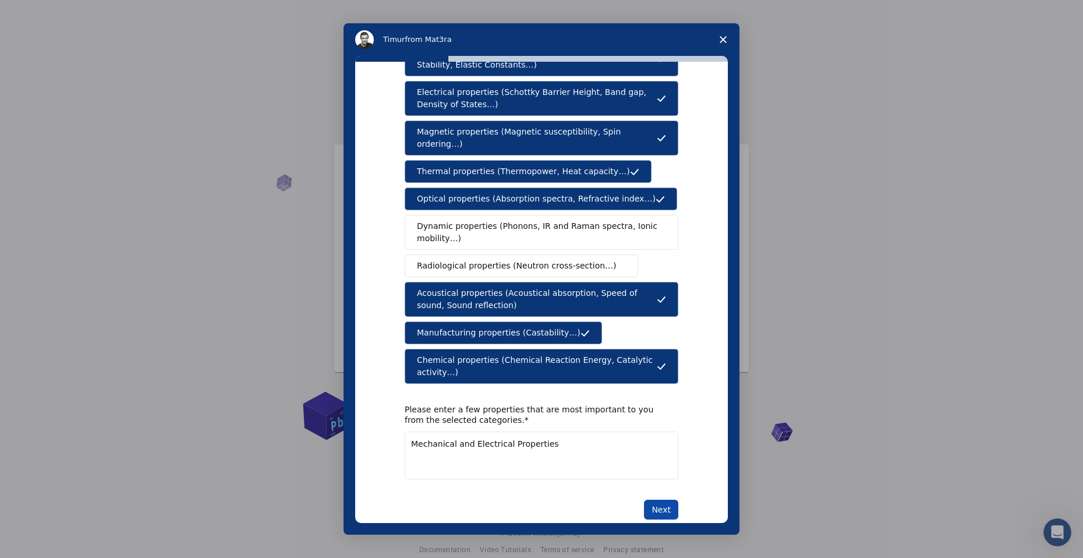
type textarea "Mechanical and Electrical Properties"
click at [656, 500] on button "Next" at bounding box center [661, 510] width 34 height 20
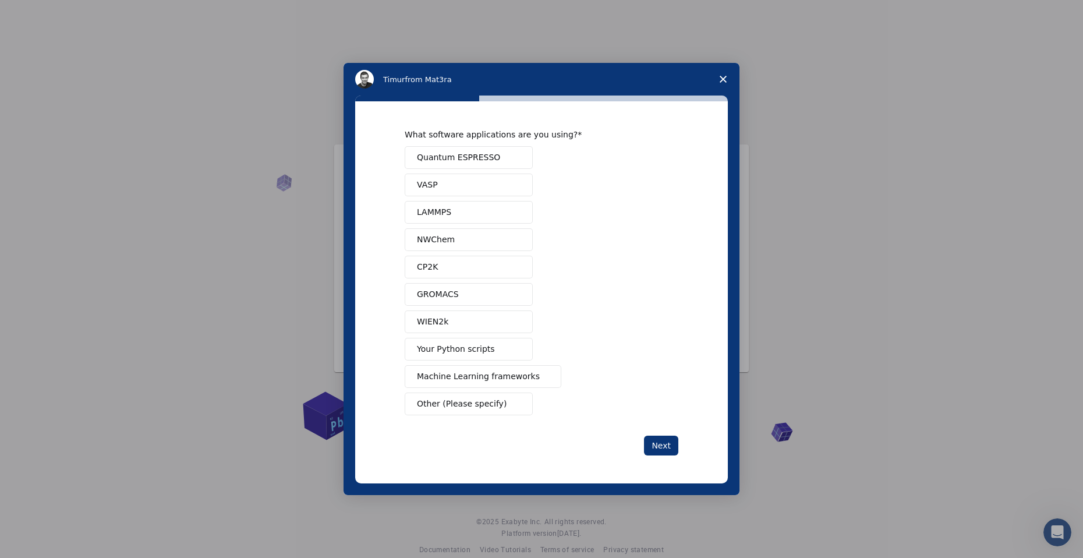
click at [465, 212] on button "LAMMPS" at bounding box center [469, 212] width 128 height 23
click at [446, 187] on button "VASP" at bounding box center [469, 185] width 128 height 23
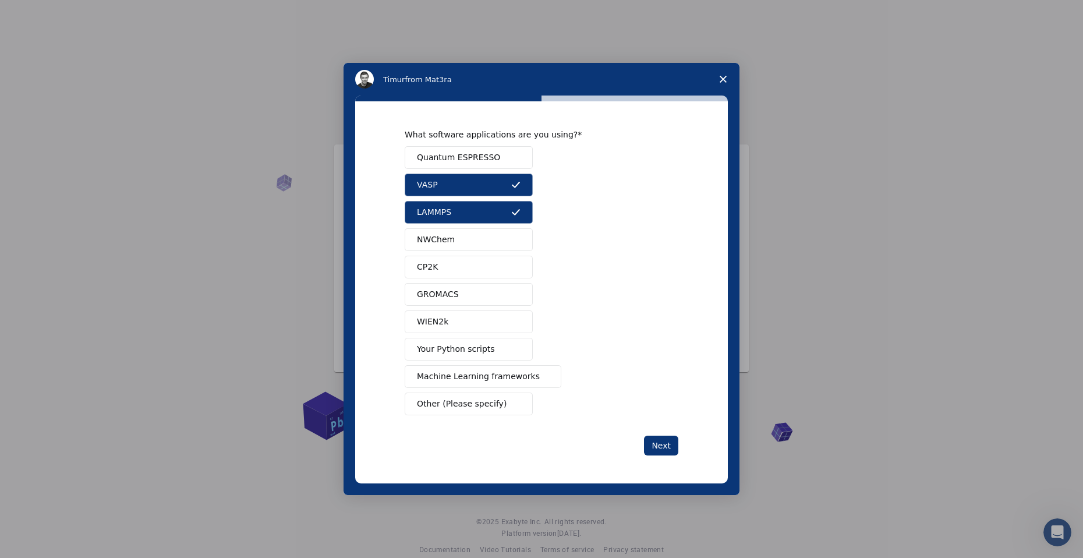
click at [473, 158] on span "Quantum ESPRESSO" at bounding box center [458, 157] width 83 height 12
click at [667, 448] on button "Next" at bounding box center [661, 446] width 34 height 20
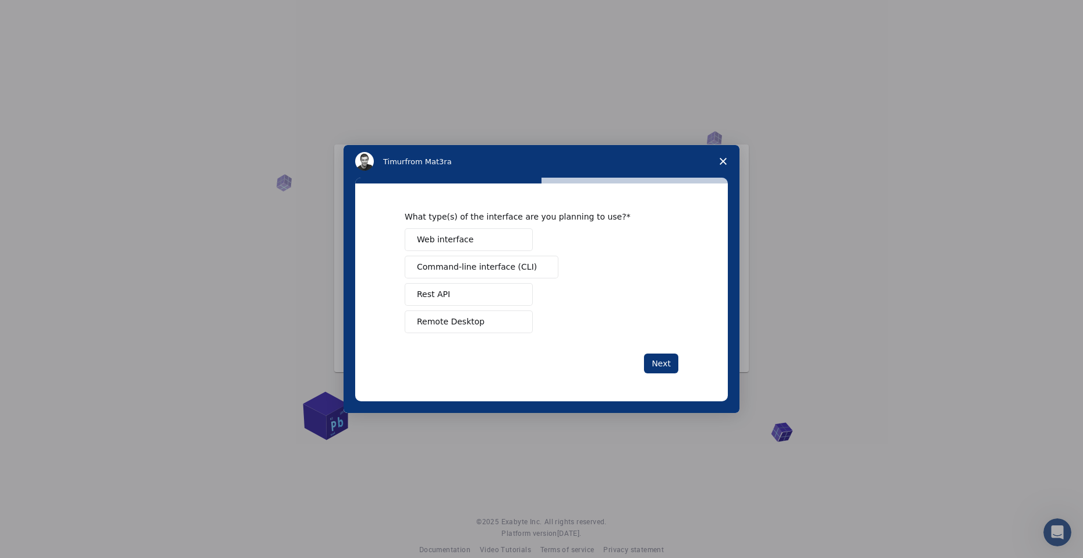
click at [447, 241] on span "Web interface" at bounding box center [445, 240] width 56 height 12
click at [673, 362] on button "Next" at bounding box center [661, 364] width 34 height 20
click at [446, 270] on span "Perform research" at bounding box center [452, 267] width 70 height 12
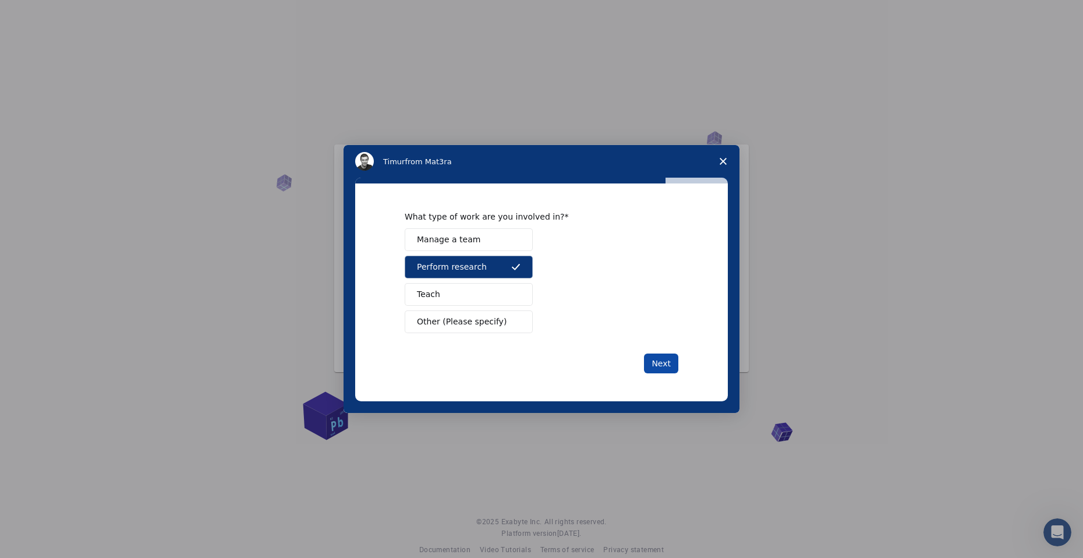
click at [662, 367] on button "Next" at bounding box center [661, 364] width 34 height 20
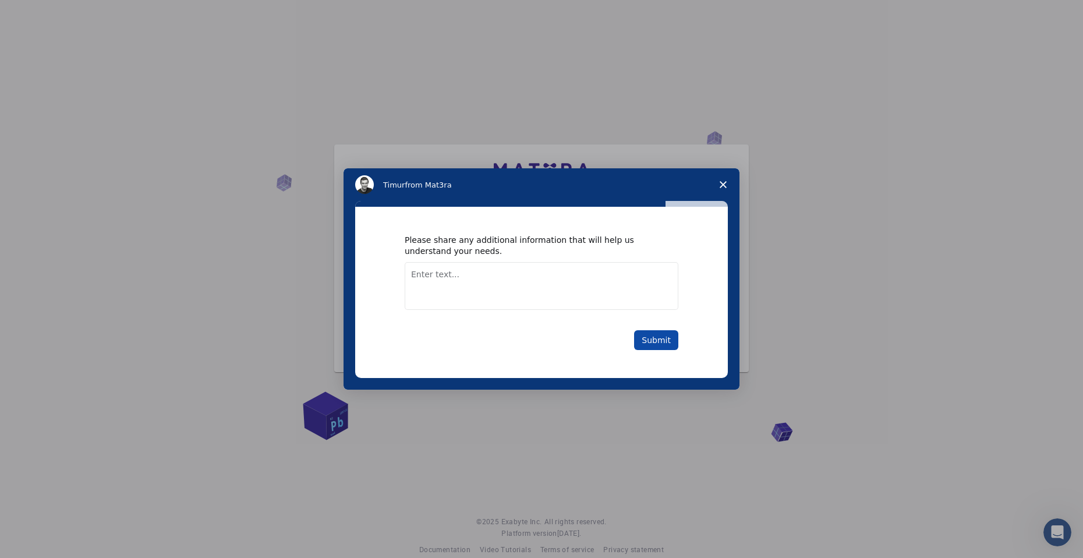
click at [653, 341] on button "Submit" at bounding box center [656, 340] width 44 height 20
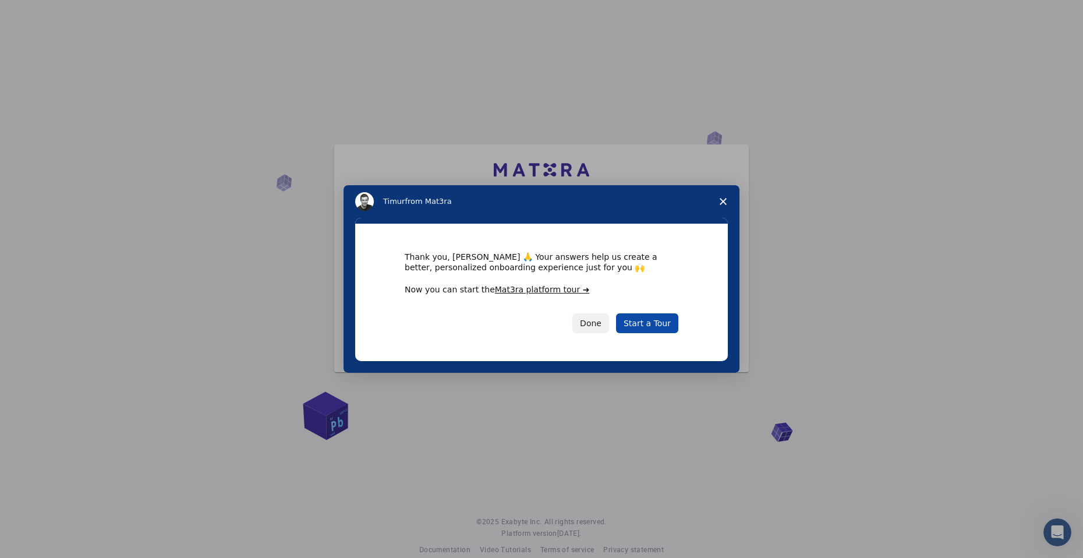
click at [653, 326] on link "Start a Tour" at bounding box center [647, 323] width 62 height 20
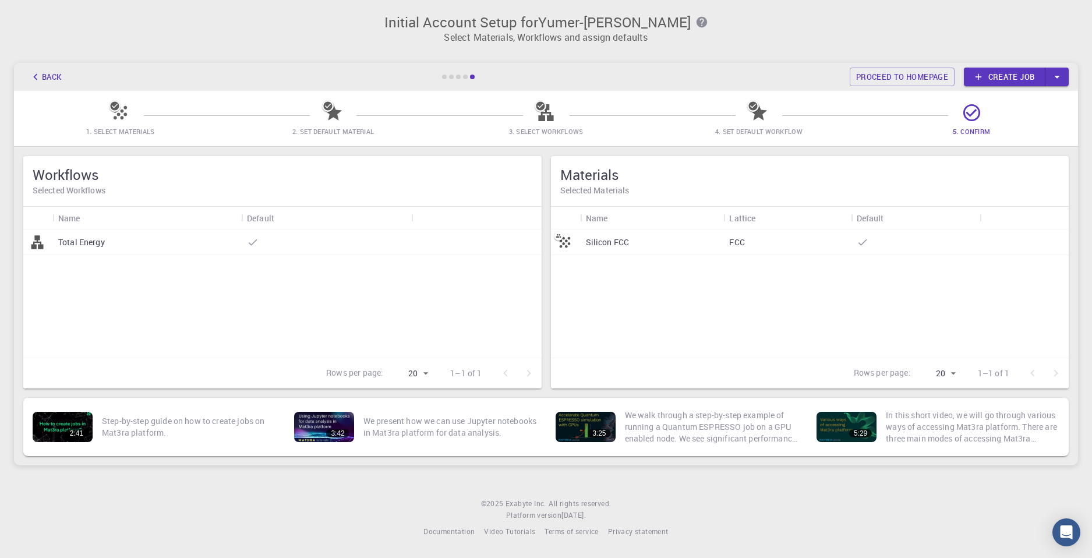
click at [292, 72] on div "Back Proceed to homepage Create job" at bounding box center [546, 77] width 1064 height 28
click at [167, 246] on div "Total Energy" at bounding box center [146, 242] width 189 height 26
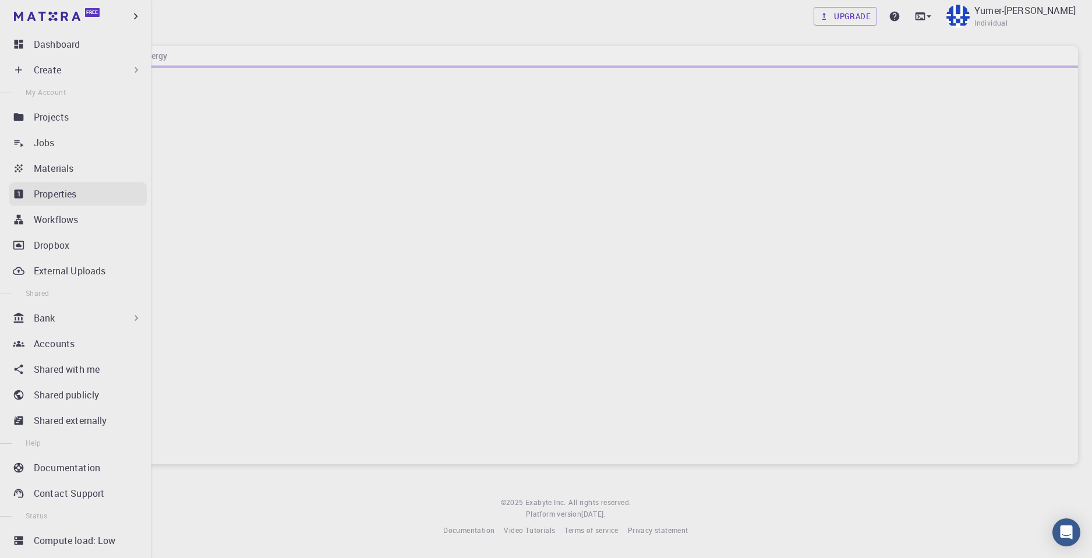
click at [73, 199] on p "Properties" at bounding box center [55, 194] width 43 height 14
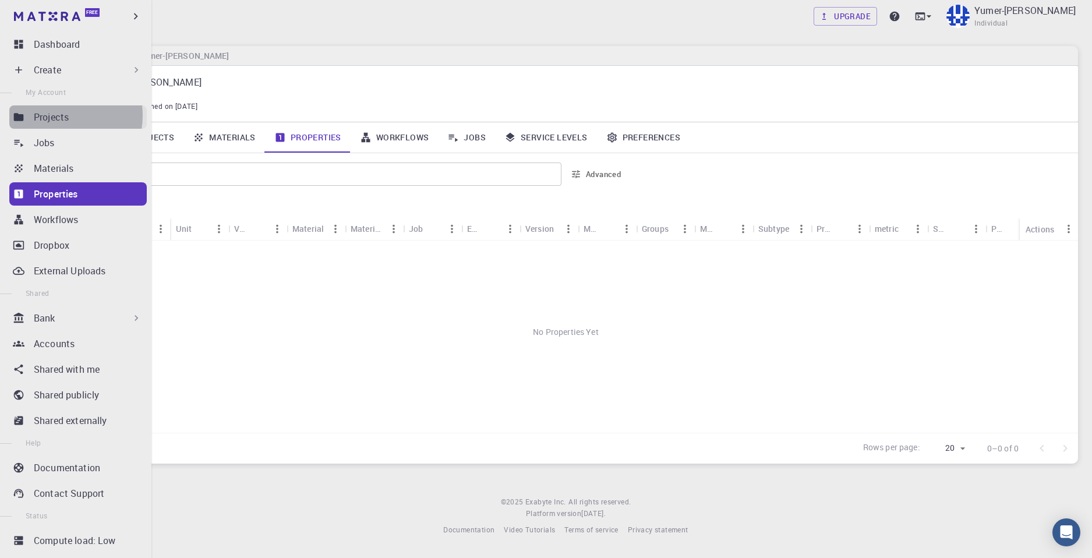
click at [56, 115] on p "Projects" at bounding box center [51, 117] width 35 height 14
